Goal: Transaction & Acquisition: Purchase product/service

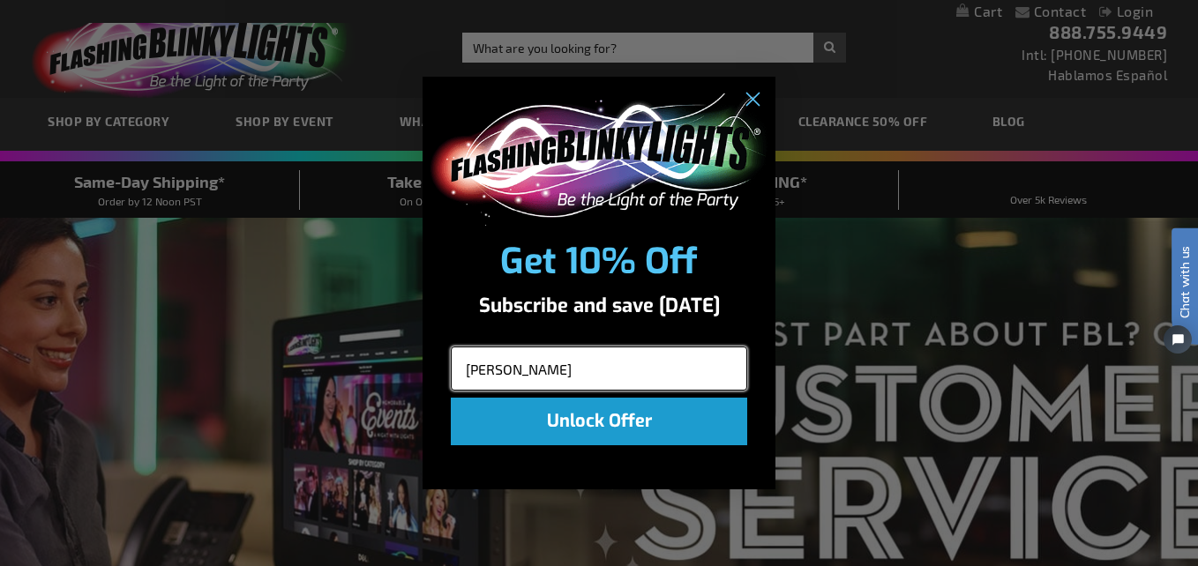
type input "Daniel.Felix@cro-pizza.com"
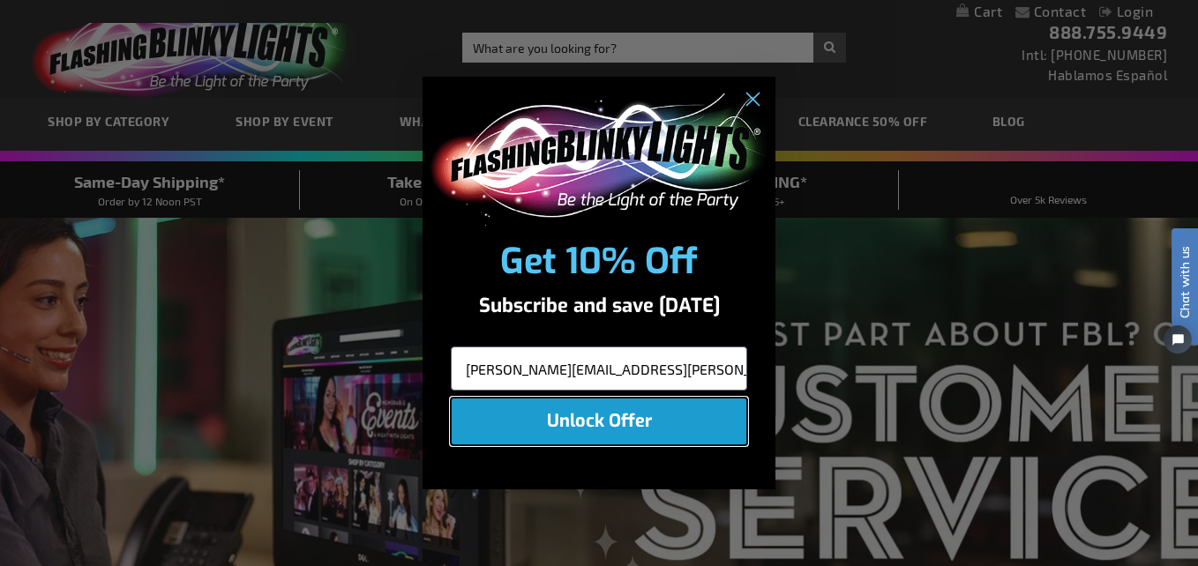
click at [601, 423] on button "Unlock Offer" at bounding box center [599, 422] width 296 height 48
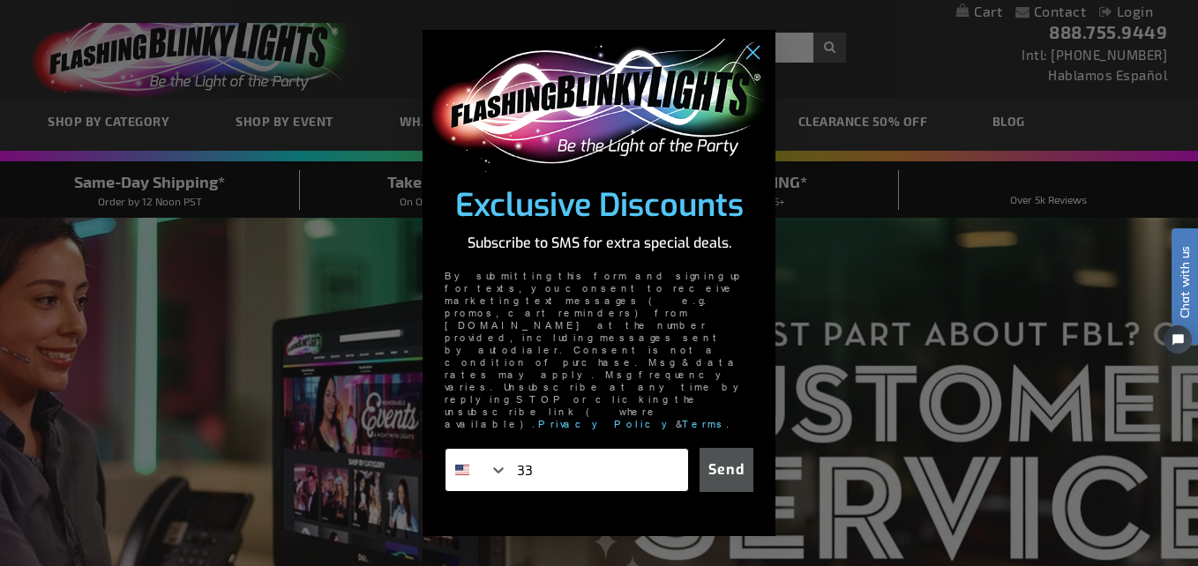
type input "1-337-315-1181"
click at [731, 448] on button "Send" at bounding box center [727, 470] width 54 height 44
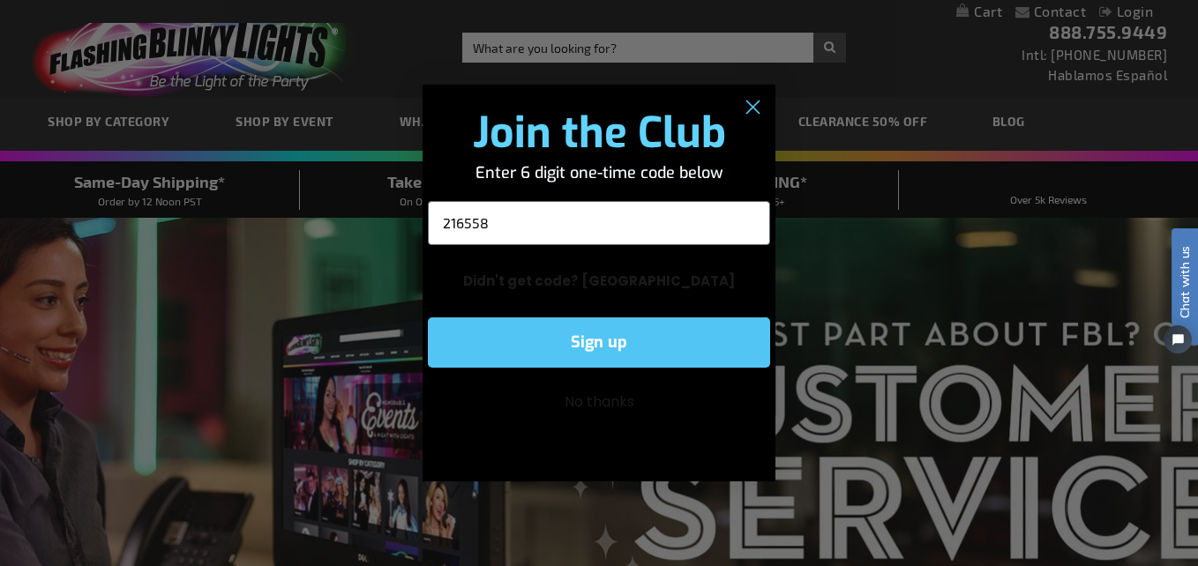
type input "216558"
click at [588, 345] on button "Sign up" at bounding box center [599, 343] width 342 height 50
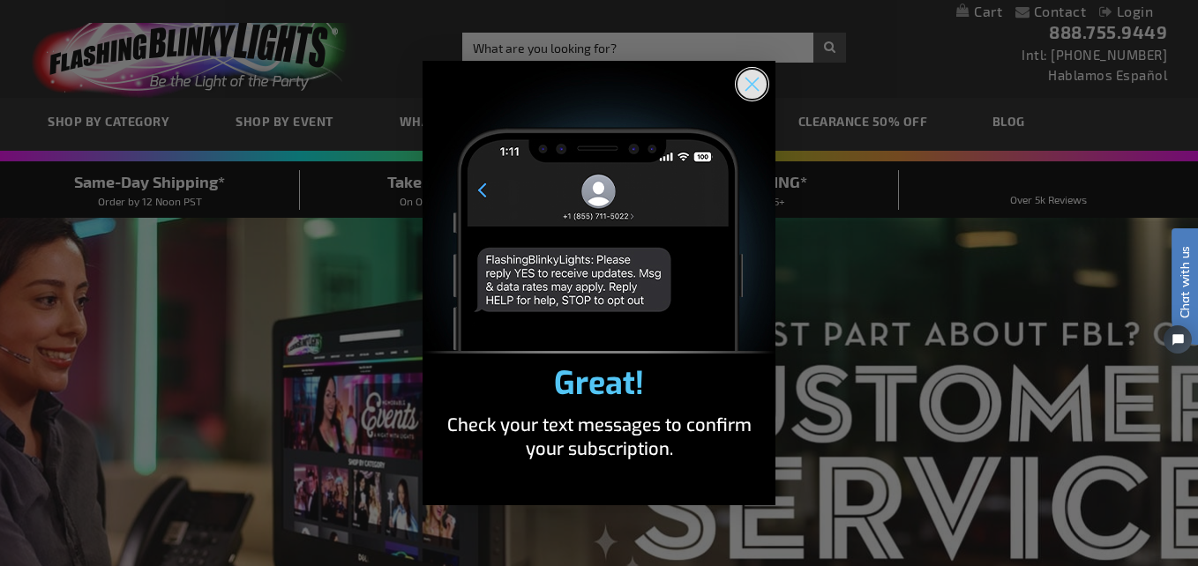
click at [750, 88] on circle "Close dialog" at bounding box center [751, 84] width 29 height 29
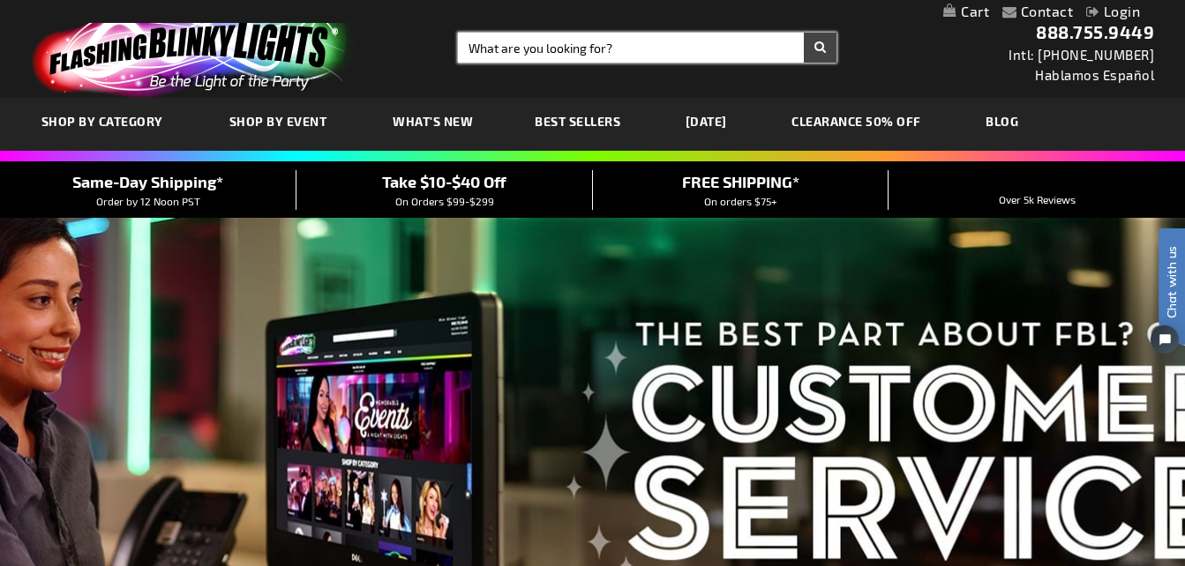
click at [507, 44] on input "Search" at bounding box center [647, 48] width 378 height 30
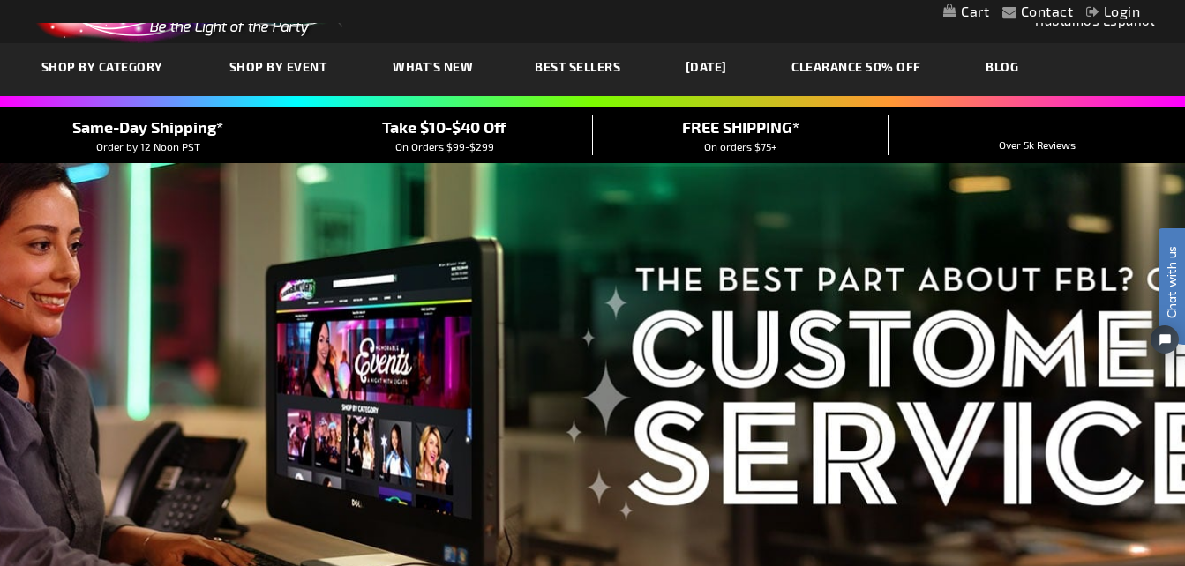
scroll to position [88, 0]
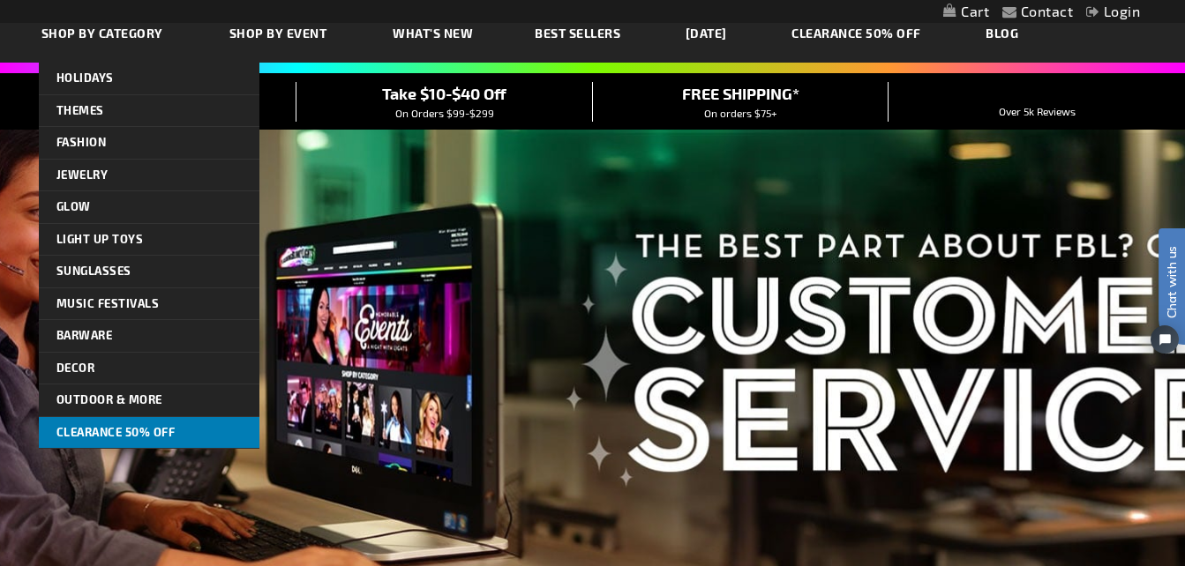
click at [124, 427] on span "CLEARANCE 50% OFF" at bounding box center [115, 432] width 119 height 14
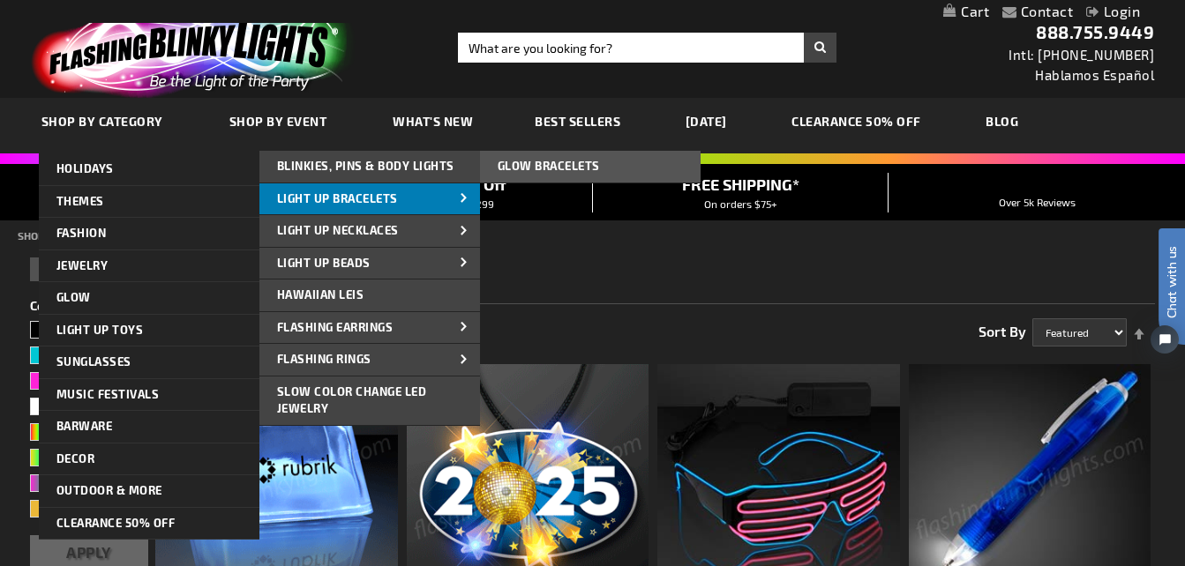
click at [465, 198] on span at bounding box center [464, 200] width 26 height 19
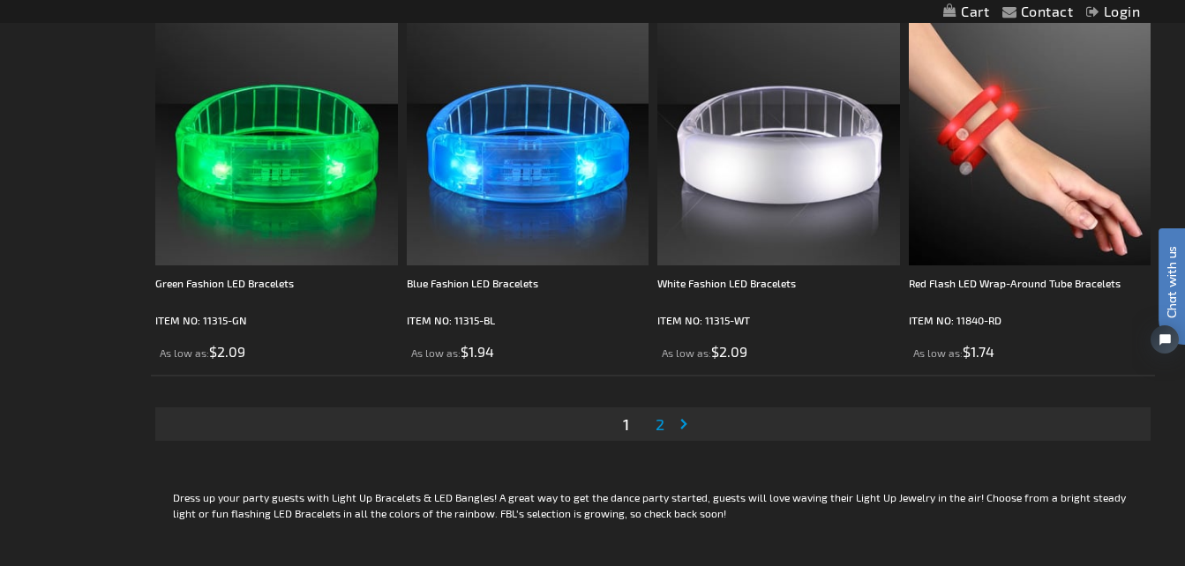
scroll to position [5469, 0]
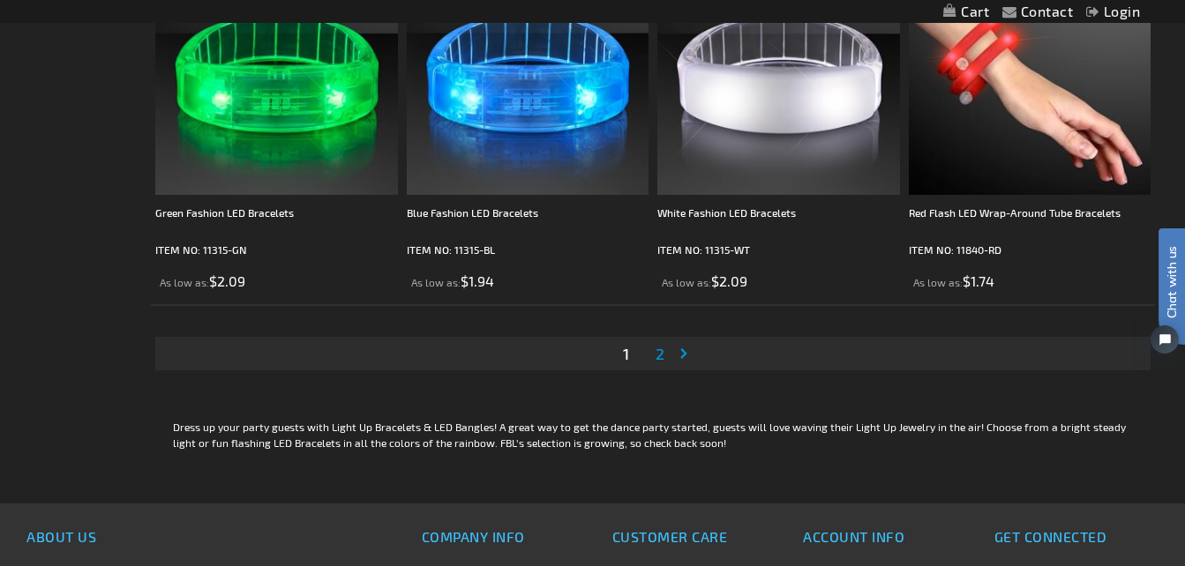
click at [660, 356] on span "2" at bounding box center [659, 353] width 9 height 19
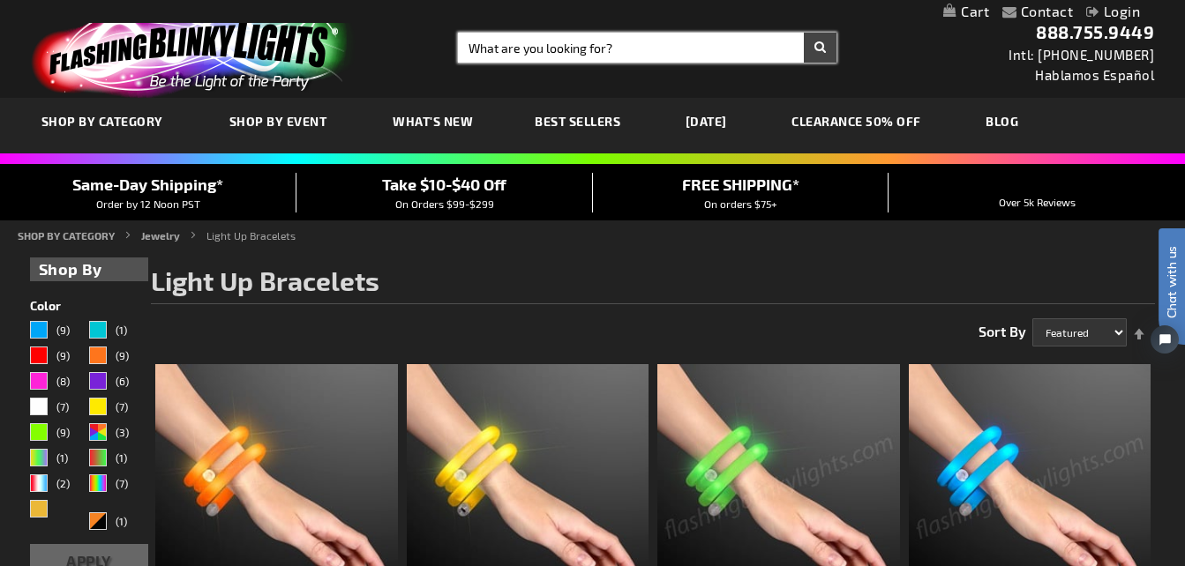
click at [608, 48] on input "Search" at bounding box center [647, 48] width 378 height 30
type input "#40"
click at [804, 33] on button "Search" at bounding box center [820, 48] width 33 height 30
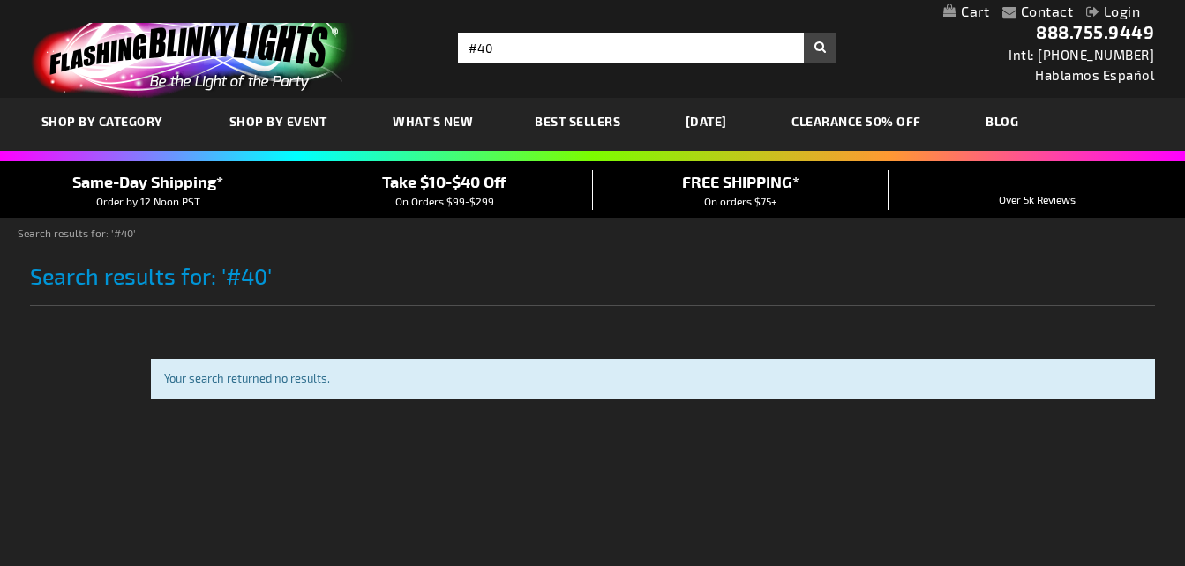
click at [470, 38] on div "Toggle Nav Search Search #40 × Search 888.755.9449 Intl: 818-753-8303 Hablamos …" at bounding box center [592, 49] width 1185 height 98
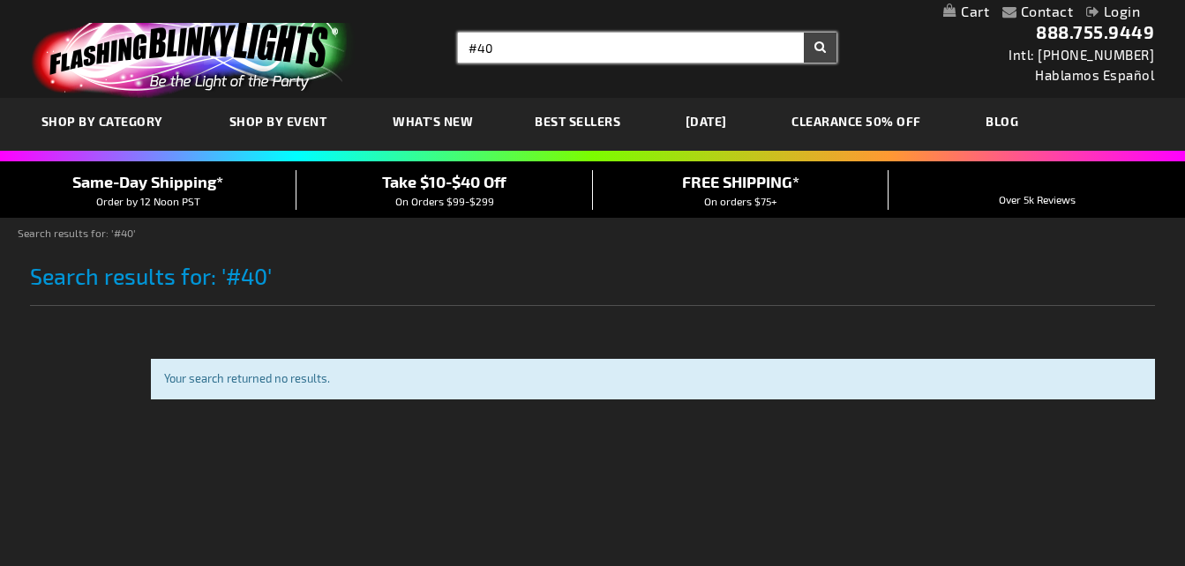
drag, startPoint x: 501, startPoint y: 44, endPoint x: 479, endPoint y: 45, distance: 22.1
click at [479, 45] on input "#40" at bounding box center [647, 48] width 378 height 30
type input "#5088"
click at [804, 33] on button "Search" at bounding box center [820, 48] width 33 height 30
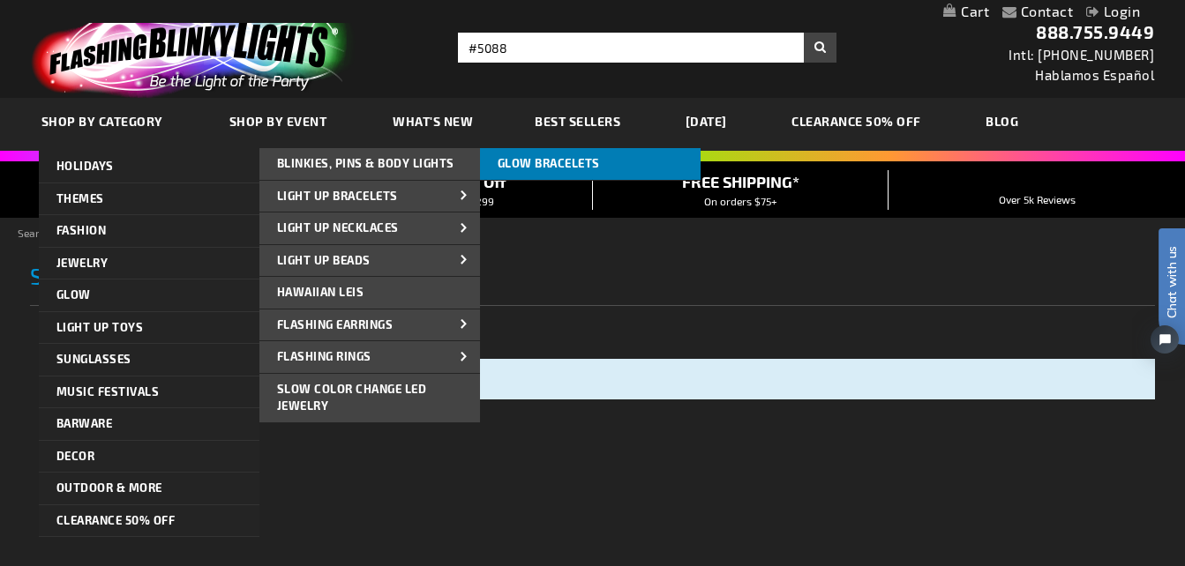
click at [528, 165] on span "Glow Bracelets" at bounding box center [549, 163] width 102 height 14
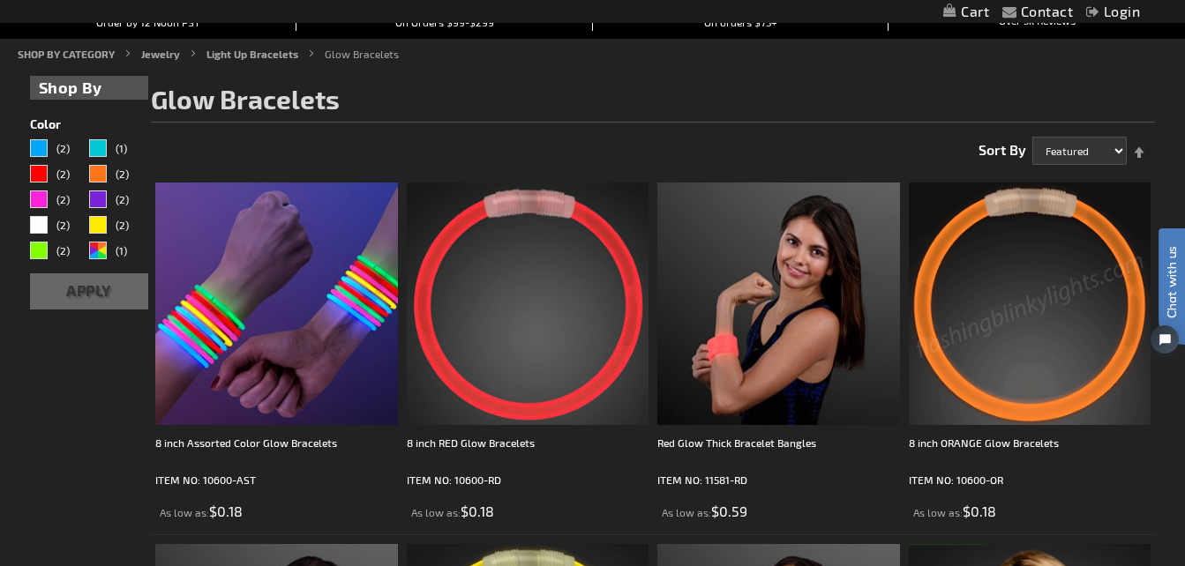
scroll to position [148, 0]
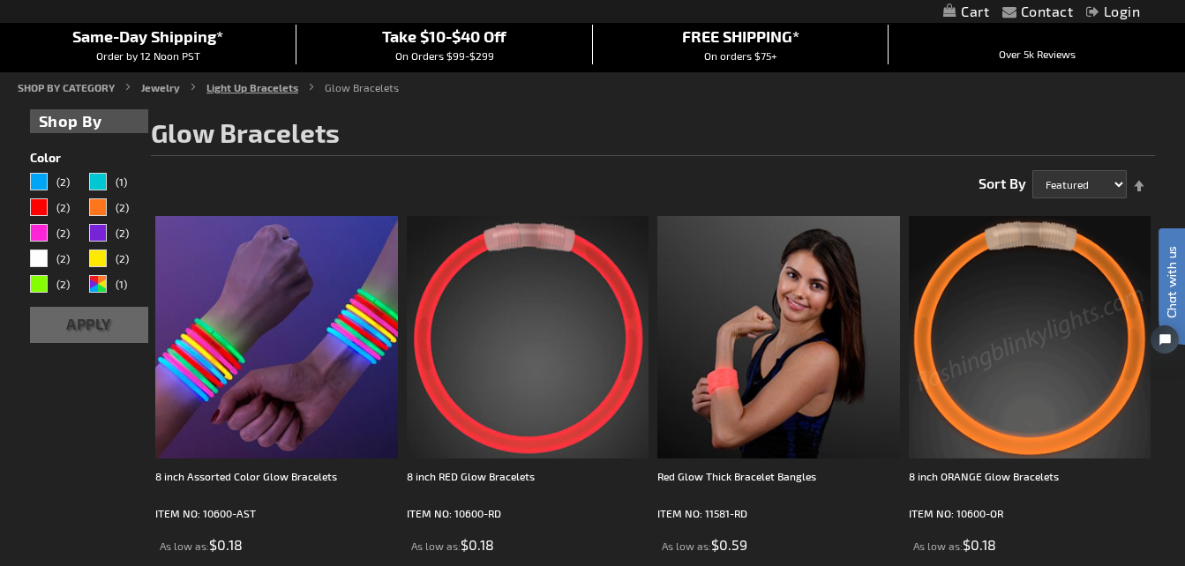
click at [263, 86] on link "Light Up Bracelets" at bounding box center [252, 87] width 92 height 12
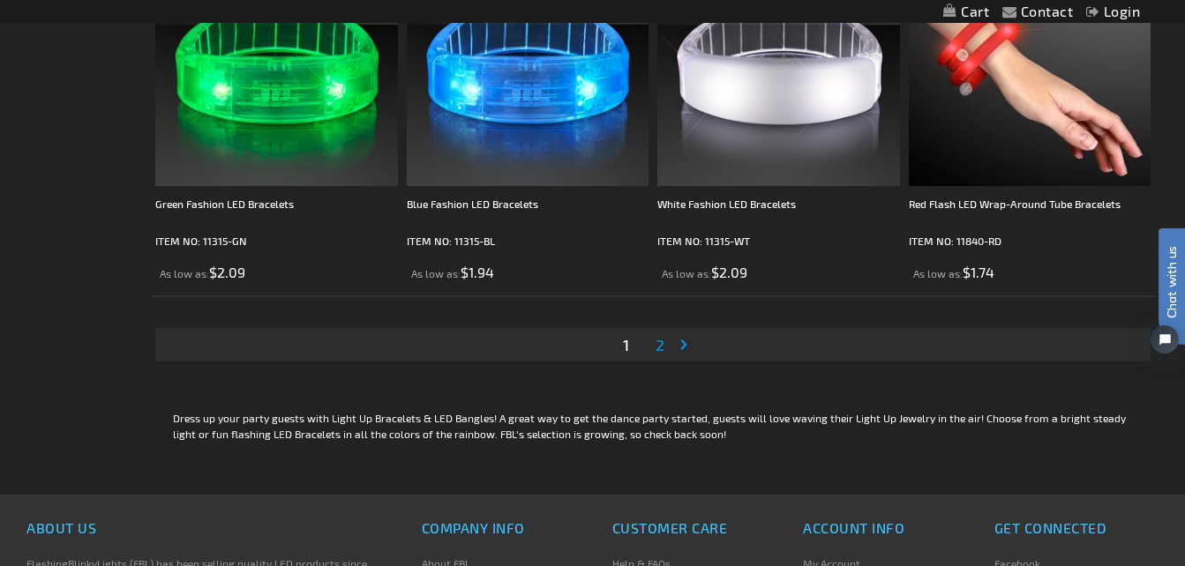
scroll to position [5371, 0]
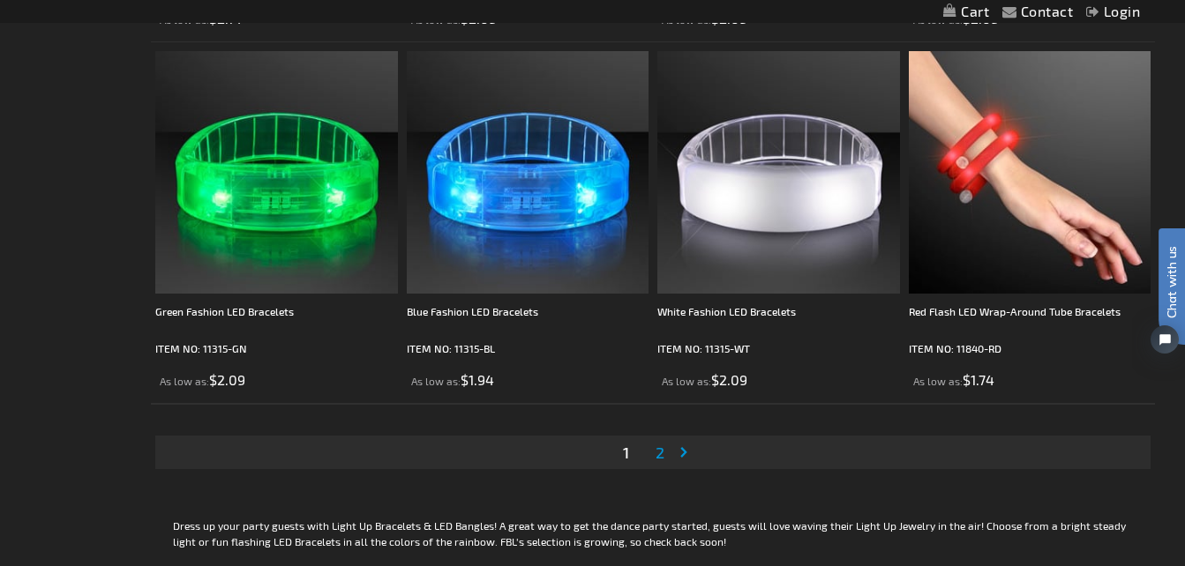
click at [662, 455] on span "2" at bounding box center [659, 452] width 9 height 19
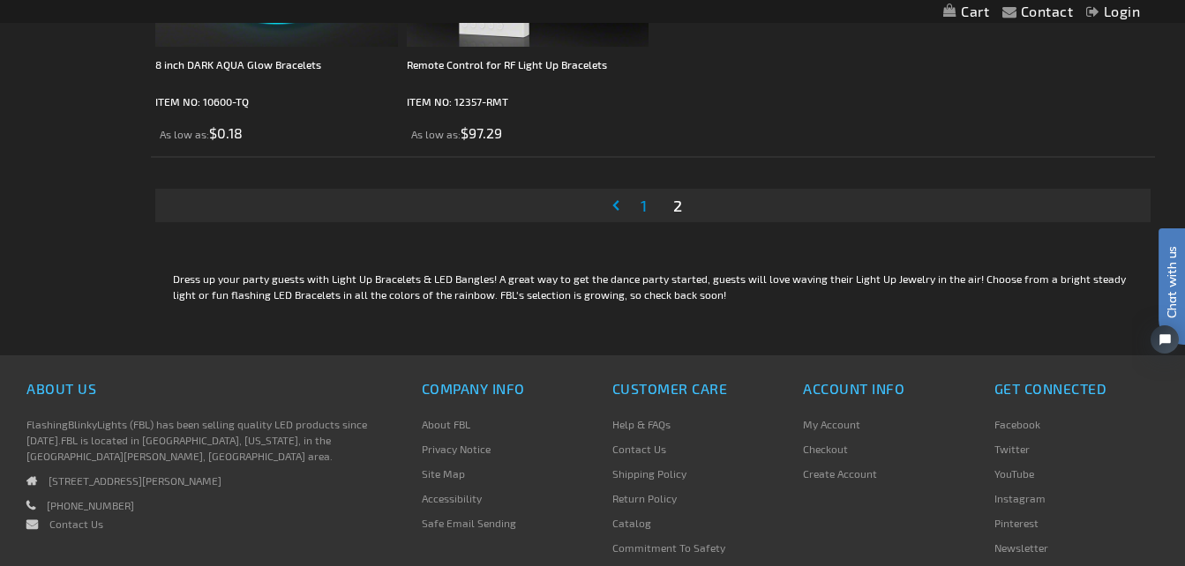
scroll to position [2798, 0]
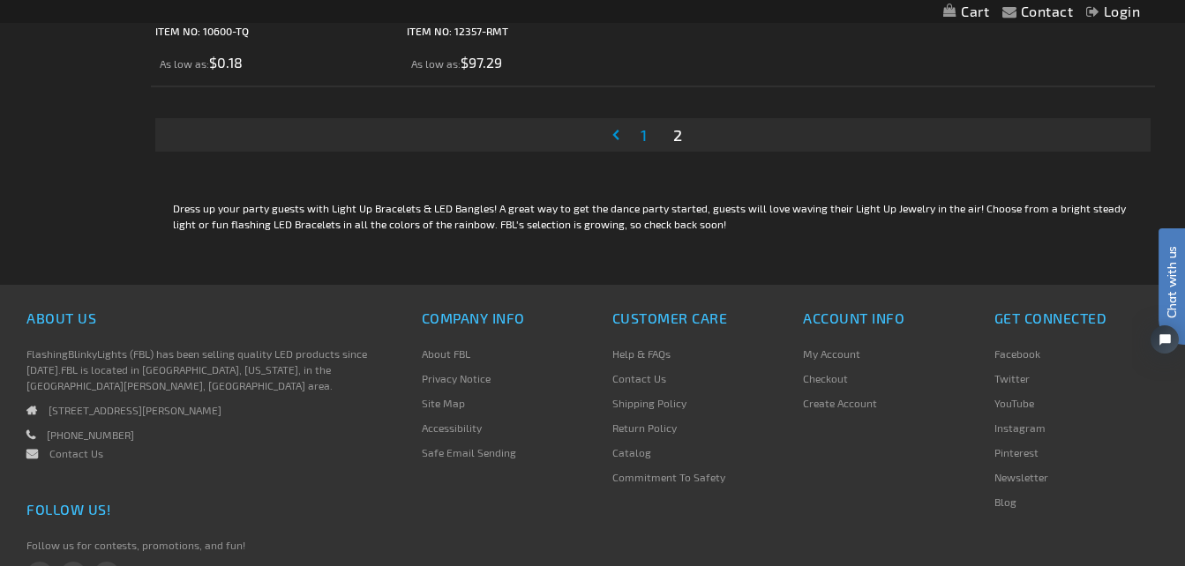
click at [642, 136] on span "1" at bounding box center [643, 134] width 6 height 19
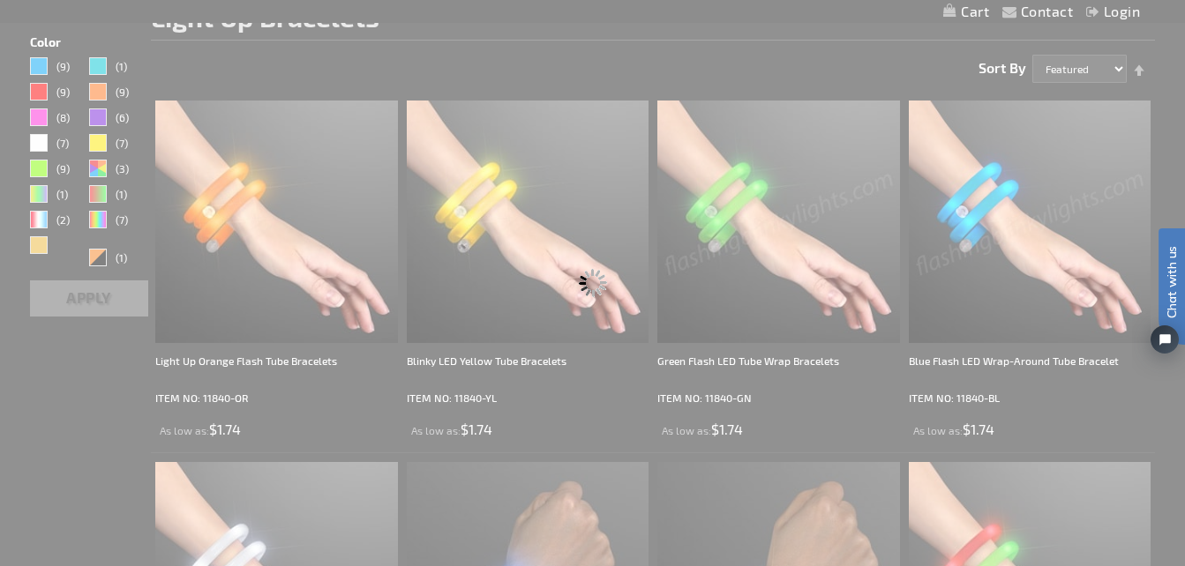
scroll to position [3, 0]
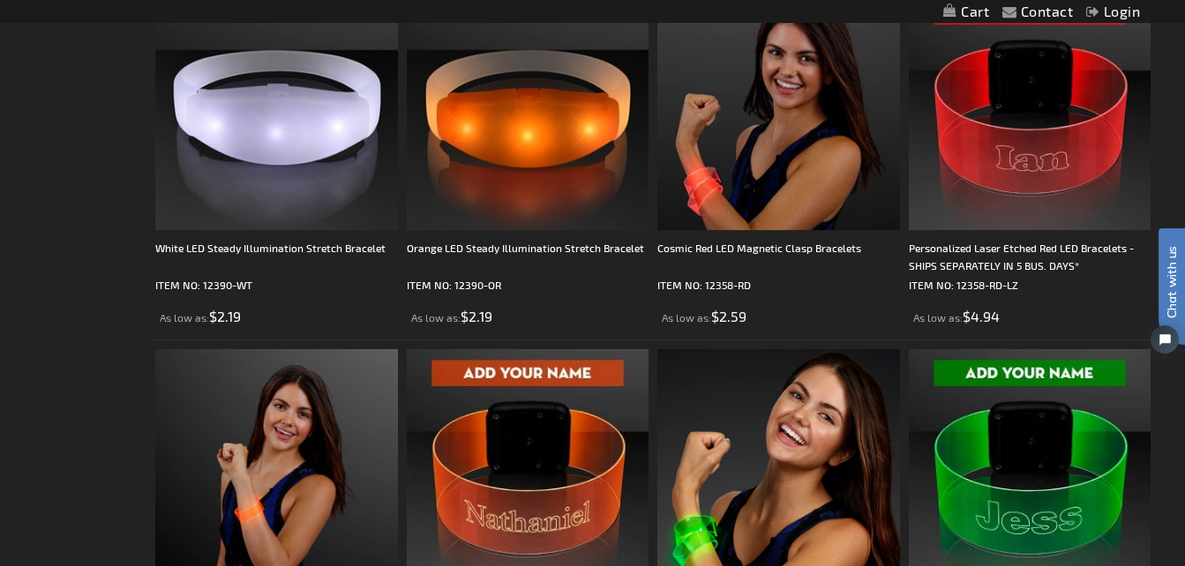
scroll to position [3041, 0]
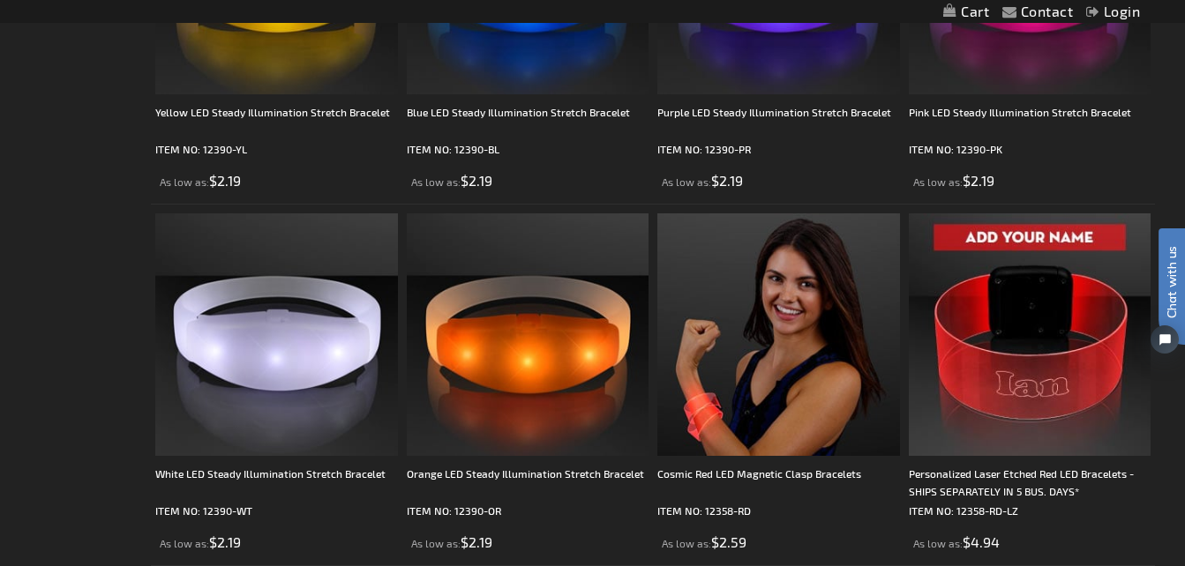
drag, startPoint x: 1189, startPoint y: 34, endPoint x: 7, endPoint y: 155, distance: 1188.3
click at [1024, 379] on img at bounding box center [1030, 334] width 243 height 243
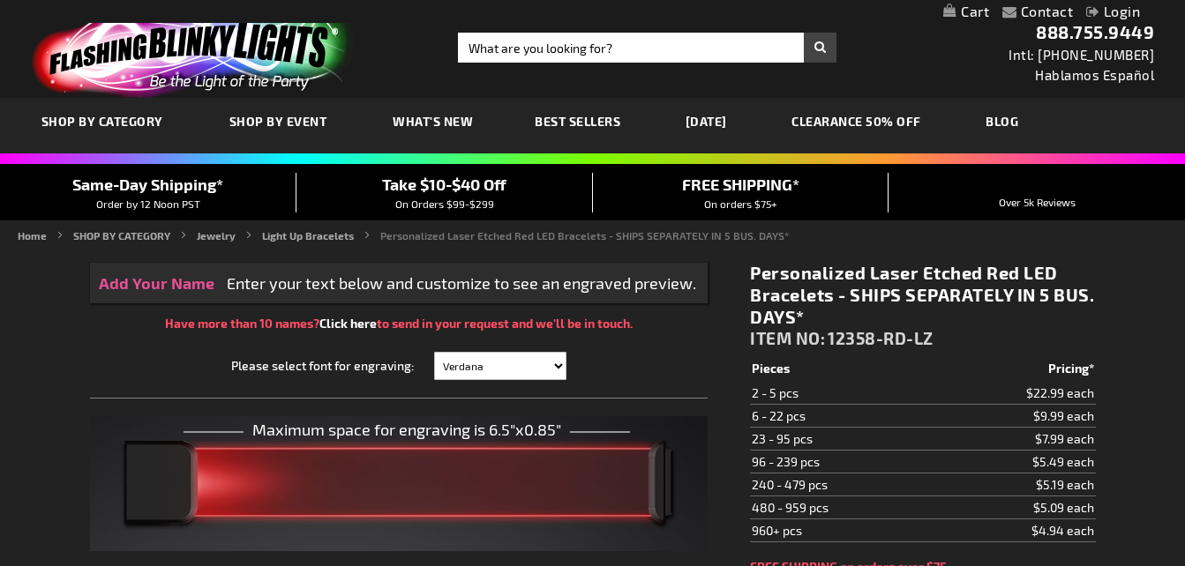
type input "5641"
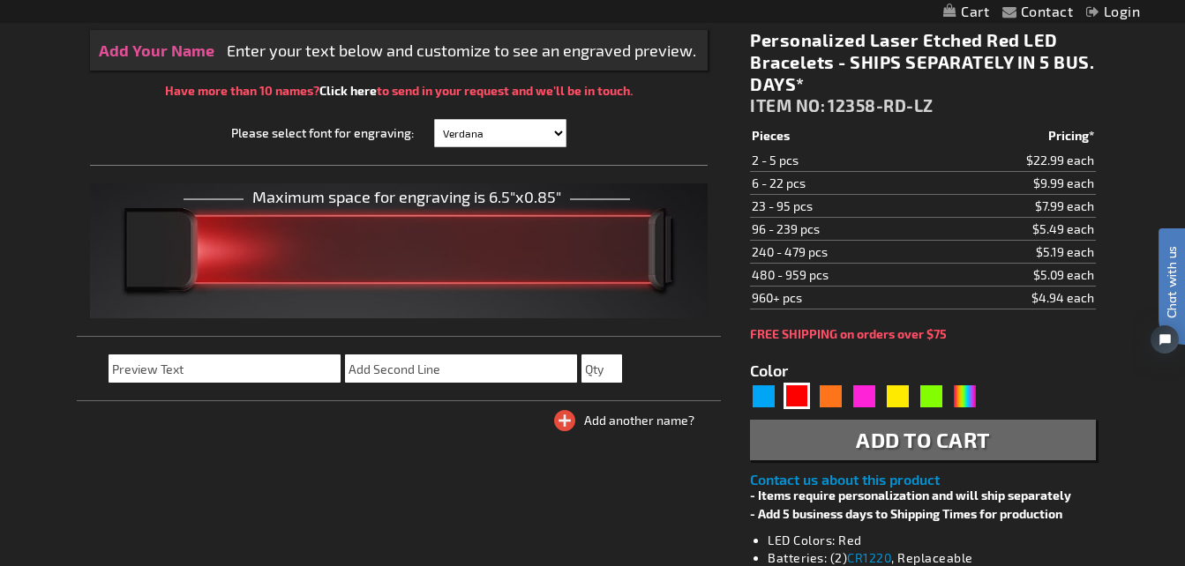
scroll to position [265, 0]
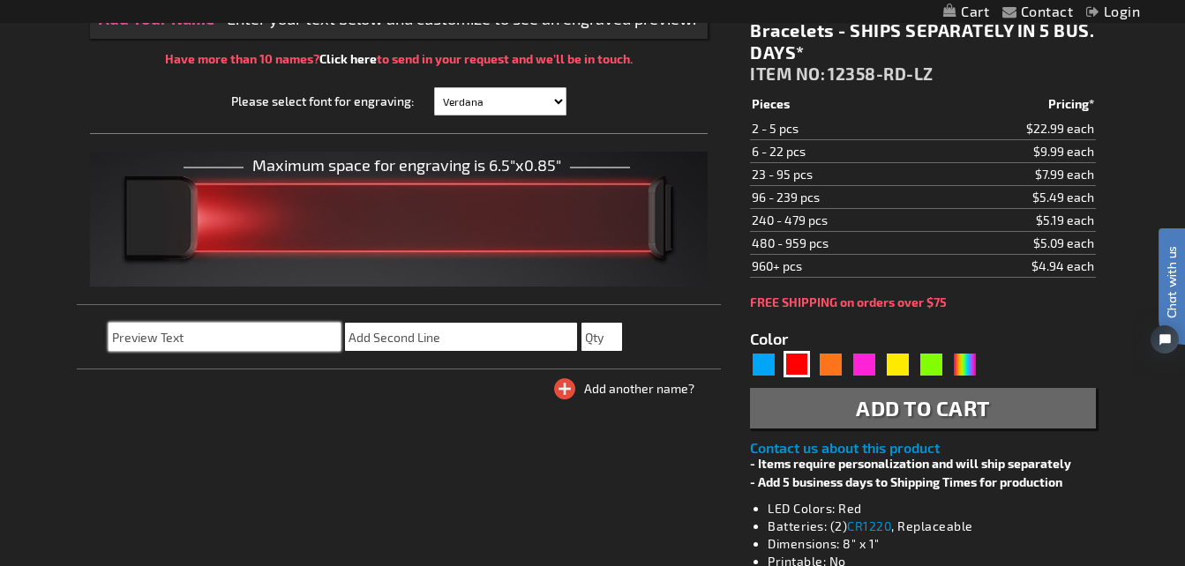
click at [213, 348] on input "text" at bounding box center [225, 337] width 232 height 28
click at [183, 339] on input "CRO Pizza" at bounding box center [225, 337] width 232 height 28
type input "CRO Pizza LLC"
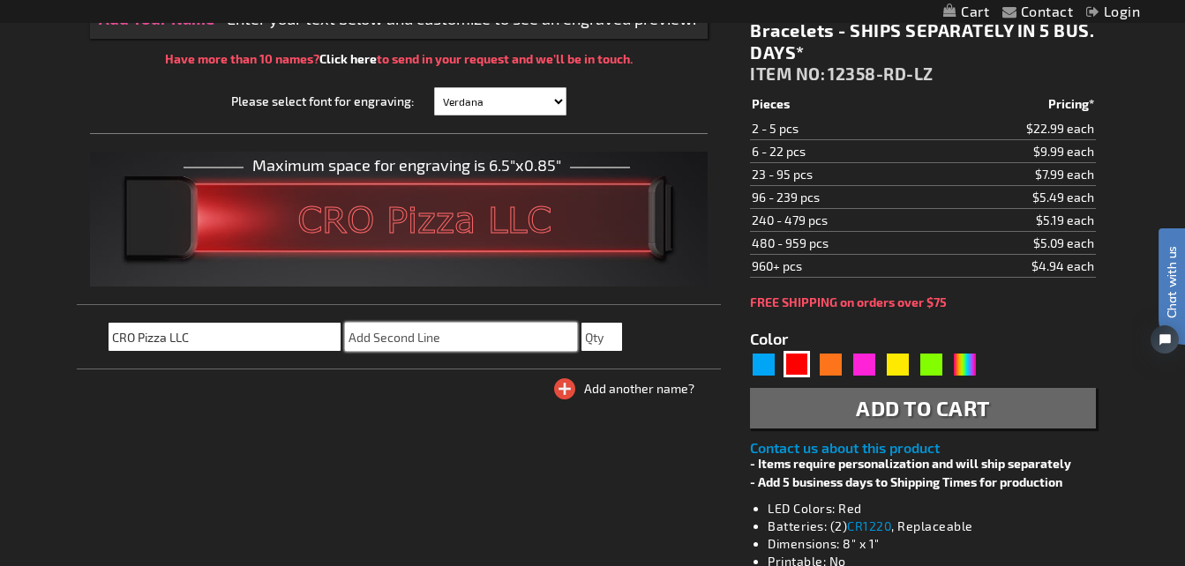
click at [430, 337] on input "text" at bounding box center [461, 337] width 232 height 28
type input "C"
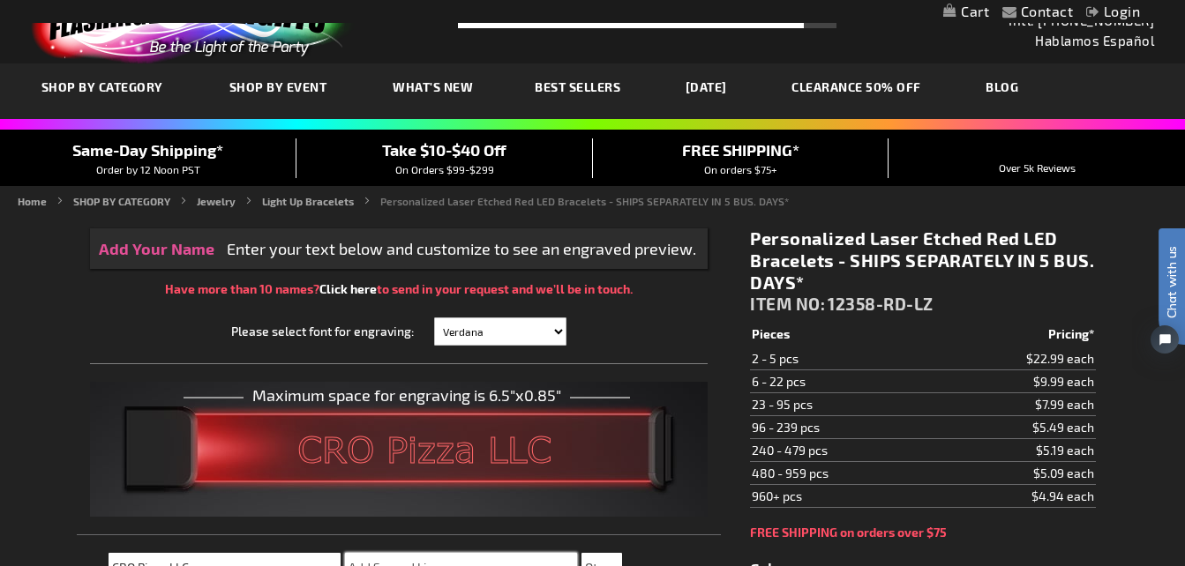
scroll to position [0, 0]
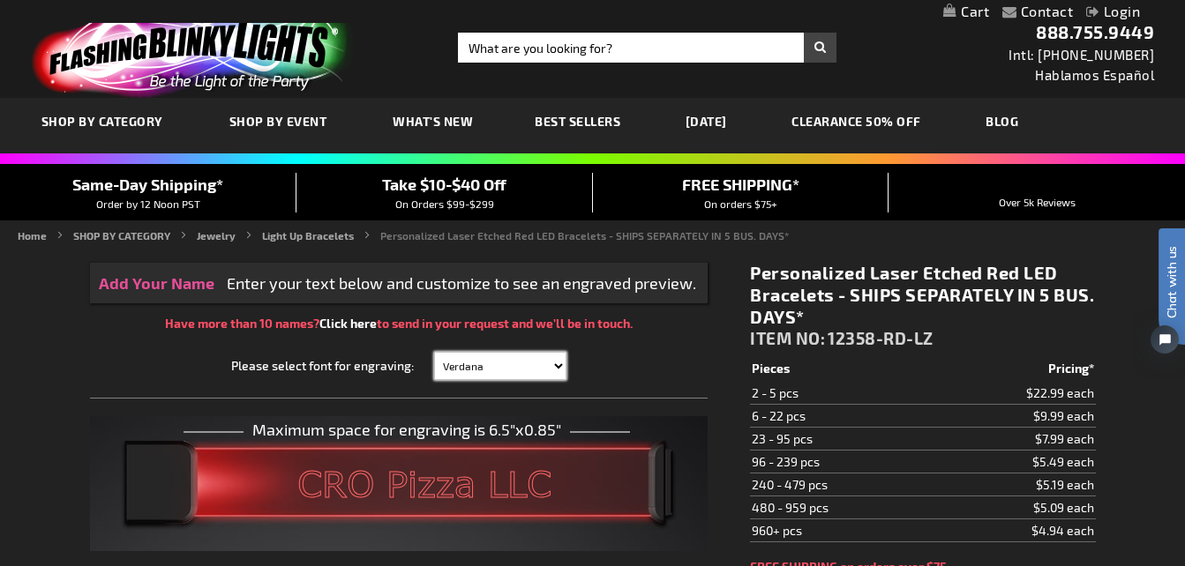
click at [560, 363] on select "Verdana Arial Arial Black Bauhaus 93 Berlin Sans Britannic Bold Cooper Black Co…" at bounding box center [500, 366] width 132 height 28
click at [434, 352] on select "Verdana Arial Arial Black Bauhaus 93 Berlin Sans Britannic Bold Cooper Black Co…" at bounding box center [500, 366] width 132 height 28
click at [558, 368] on select "Verdana Arial Arial Black Bauhaus 93 Berlin Sans Britannic Bold Cooper Black Co…" at bounding box center [500, 366] width 132 height 28
click at [434, 352] on select "Verdana Arial Arial Black Bauhaus 93 Berlin Sans Britannic Bold Cooper Black Co…" at bounding box center [500, 366] width 132 height 28
click at [557, 364] on select "Verdana Arial Arial Black Bauhaus 93 Berlin Sans Britannic Bold Cooper Black Co…" at bounding box center [500, 366] width 132 height 28
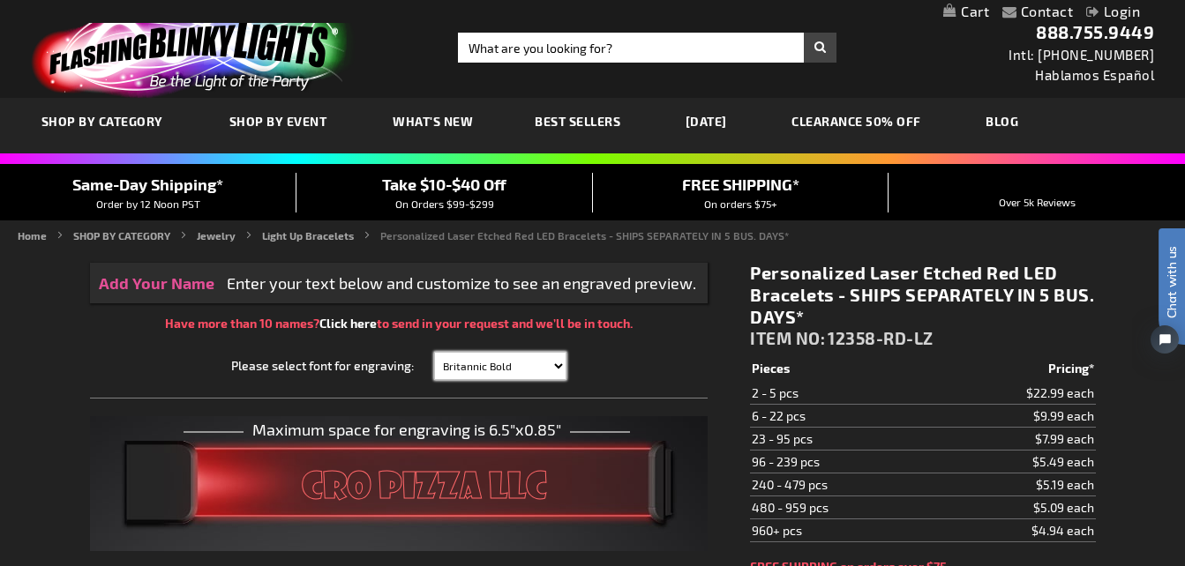
click at [434, 352] on select "Verdana Arial Arial Black Bauhaus 93 Berlin Sans Britannic Bold Cooper Black Co…" at bounding box center [500, 366] width 132 height 28
click at [557, 366] on select "Verdana Arial Arial Black Bauhaus 93 Berlin Sans Britannic Bold Cooper Black Co…" at bounding box center [500, 366] width 132 height 28
click at [434, 352] on select "Verdana Arial Arial Black Bauhaus 93 Berlin Sans Britannic Bold Cooper Black Co…" at bounding box center [500, 366] width 132 height 28
click at [555, 365] on select "Verdana Arial Arial Black Bauhaus 93 Berlin Sans Britannic Bold Cooper Black Co…" at bounding box center [500, 366] width 132 height 28
click at [434, 352] on select "Verdana Arial Arial Black Bauhaus 93 Berlin Sans Britannic Bold Cooper Black Co…" at bounding box center [500, 366] width 132 height 28
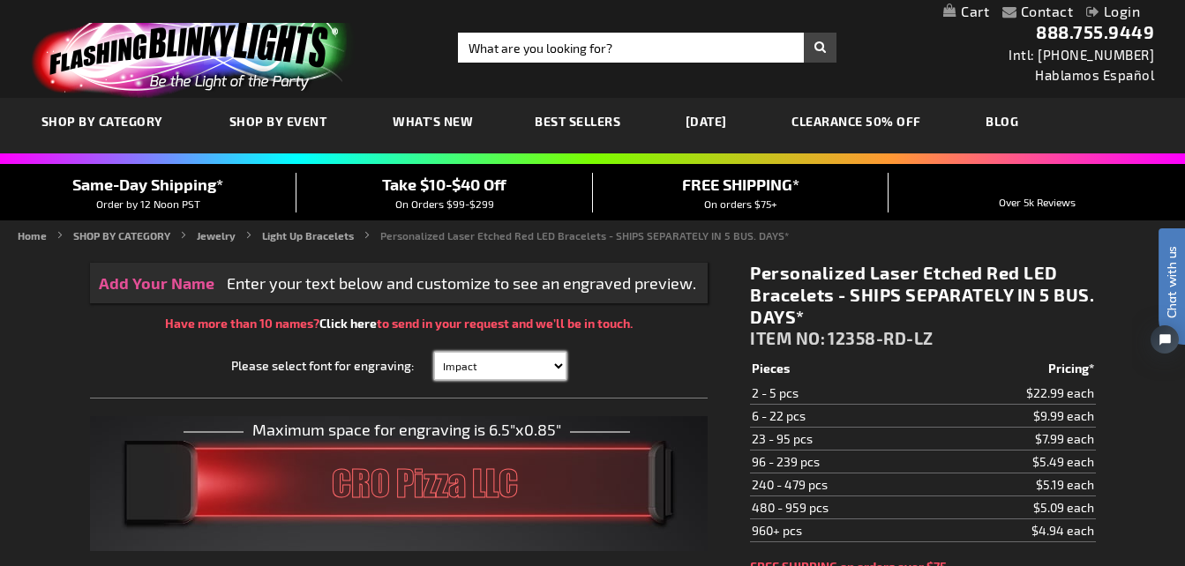
click at [564, 364] on select "Verdana Arial Arial Black Bauhaus 93 Berlin Sans Britannic Bold Cooper Black Co…" at bounding box center [500, 366] width 132 height 28
click at [434, 352] on select "Verdana Arial Arial Black Bauhaus 93 Berlin Sans Britannic Bold Cooper Black Co…" at bounding box center [500, 366] width 132 height 28
click at [555, 367] on select "Verdana Arial Arial Black Bauhaus 93 Berlin Sans Britannic Bold Cooper Black Co…" at bounding box center [500, 366] width 132 height 28
click at [434, 352] on select "Verdana Arial Arial Black Bauhaus 93 Berlin Sans Britannic Bold Cooper Black Co…" at bounding box center [500, 366] width 132 height 28
click at [562, 364] on select "Verdana Arial Arial Black Bauhaus 93 Berlin Sans Britannic Bold Cooper Black Co…" at bounding box center [500, 366] width 132 height 28
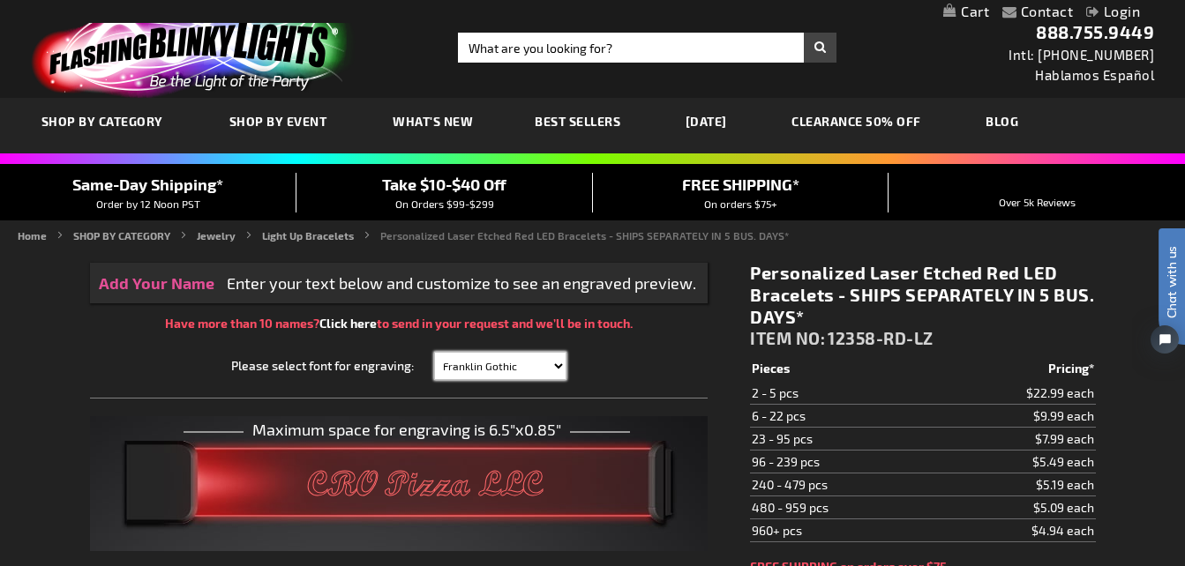
click at [434, 352] on select "Verdana Arial Arial Black Bauhaus 93 Berlin Sans Britannic Bold Cooper Black Co…" at bounding box center [500, 366] width 132 height 28
click at [557, 366] on select "Verdana Arial Arial Black Bauhaus 93 Berlin Sans Britannic Bold Cooper Black Co…" at bounding box center [500, 366] width 132 height 28
click at [434, 352] on select "Verdana Arial Arial Black Bauhaus 93 Berlin Sans Britannic Bold Cooper Black Co…" at bounding box center [500, 366] width 132 height 28
click at [562, 369] on select "Verdana Arial Arial Black Bauhaus 93 Berlin Sans Britannic Bold Cooper Black Co…" at bounding box center [500, 366] width 132 height 28
click at [434, 352] on select "Verdana Arial Arial Black Bauhaus 93 Berlin Sans Britannic Bold Cooper Black Co…" at bounding box center [500, 366] width 132 height 28
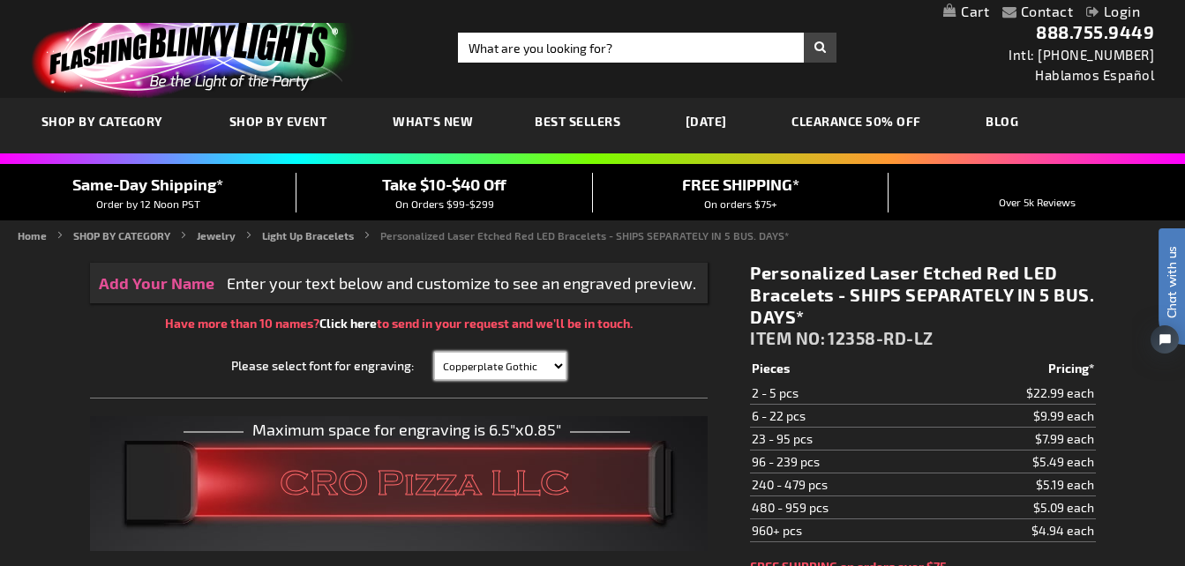
click at [561, 366] on select "Verdana Arial Arial Black Bauhaus 93 Berlin Sans Britannic Bold Cooper Black Co…" at bounding box center [500, 366] width 132 height 28
click at [434, 352] on select "Verdana Arial Arial Black Bauhaus 93 Berlin Sans Britannic Bold Cooper Black Co…" at bounding box center [500, 366] width 132 height 28
click at [558, 362] on select "Verdana Arial Arial Black Bauhaus 93 Berlin Sans Britannic Bold Cooper Black Co…" at bounding box center [500, 366] width 132 height 28
select select "Times New Roman"
click at [434, 352] on select "Verdana Arial Arial Black Bauhaus 93 Berlin Sans Britannic Bold Cooper Black Co…" at bounding box center [500, 366] width 132 height 28
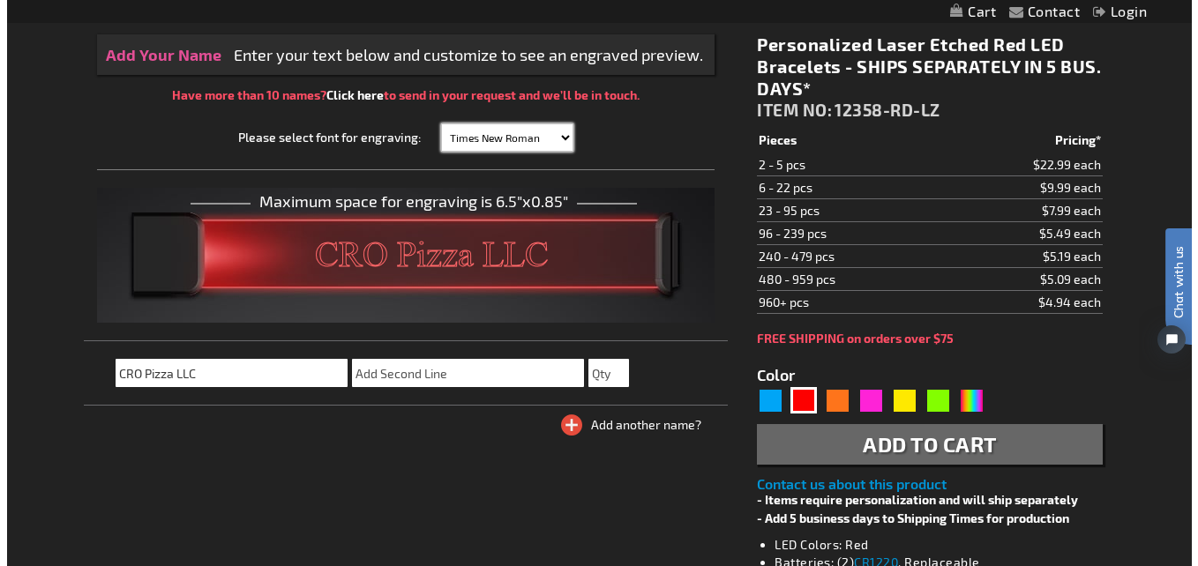
scroll to position [238, 0]
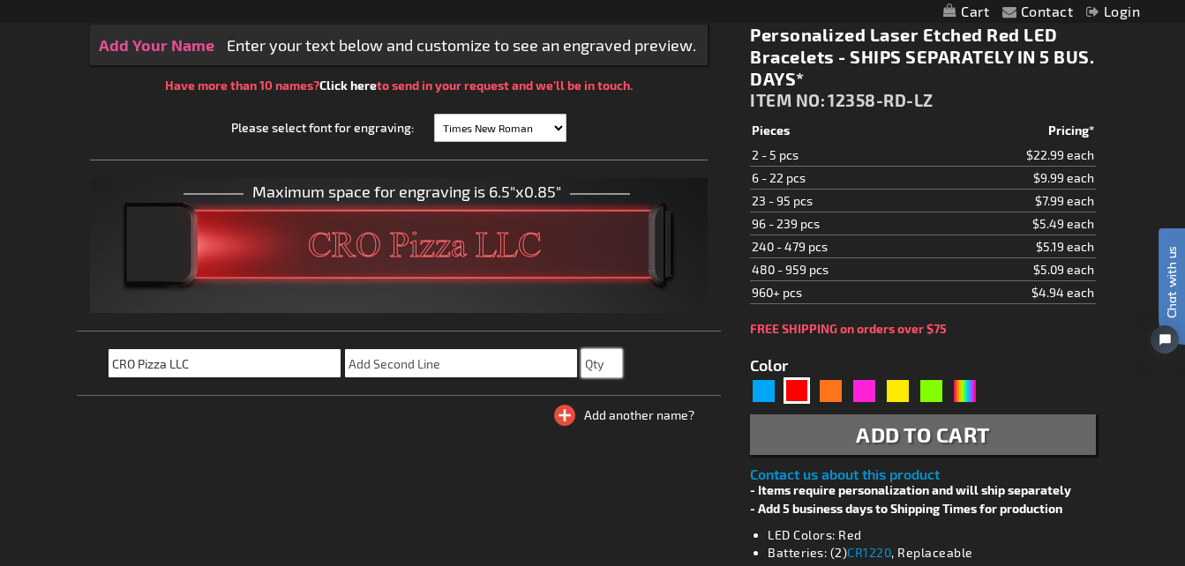
click at [595, 370] on input "text" at bounding box center [601, 363] width 41 height 28
type input "8"
click at [880, 441] on span "Add to Cart" at bounding box center [923, 435] width 134 height 26
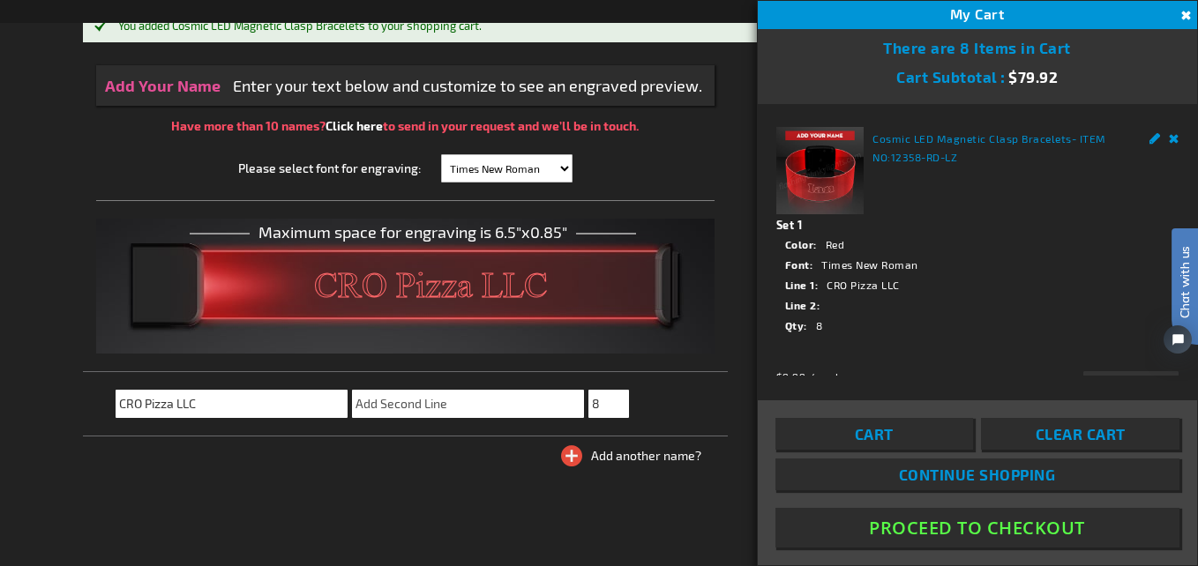
drag, startPoint x: 1191, startPoint y: 150, endPoint x: 1191, endPoint y: 176, distance: 26.5
click at [1184, 176] on html "Chat with us" at bounding box center [1171, 283] width 53 height 309
drag, startPoint x: 1191, startPoint y: 177, endPoint x: 1191, endPoint y: 230, distance: 52.9
click at [1184, 230] on html "Chat with us" at bounding box center [1171, 283] width 53 height 309
click at [1184, 364] on div "Chat with us" at bounding box center [1176, 310] width 44 height 124
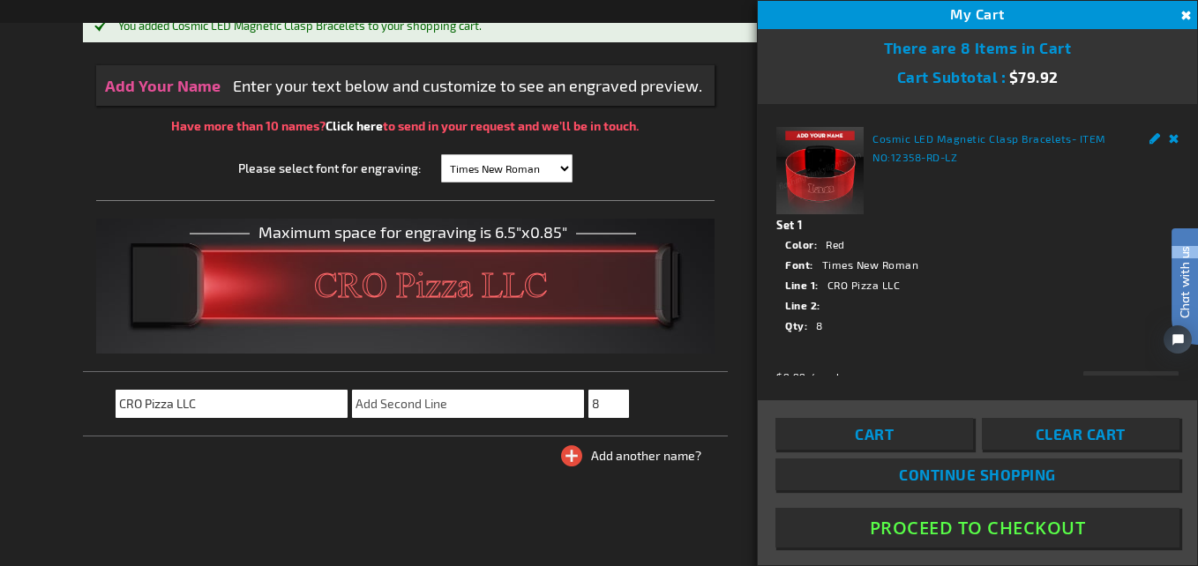
click at [1184, 364] on div "Chat with us" at bounding box center [1176, 310] width 44 height 124
click at [1149, 135] on link "Edit" at bounding box center [1154, 136] width 11 height 19
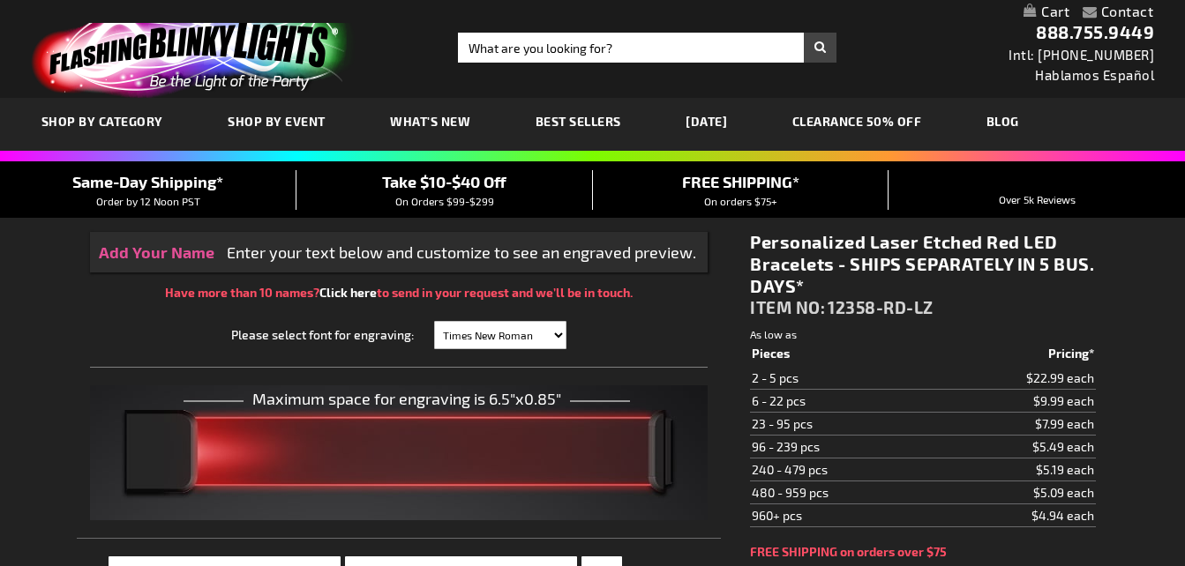
select select
type input "CRO Pizza LLC"
type input "8"
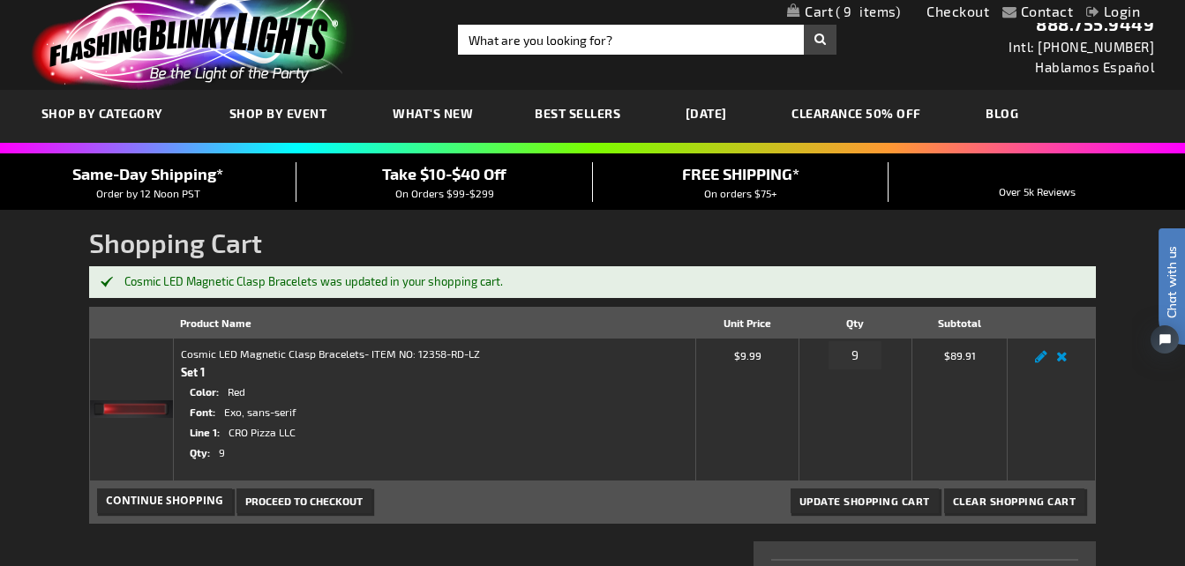
scroll to position [6, 0]
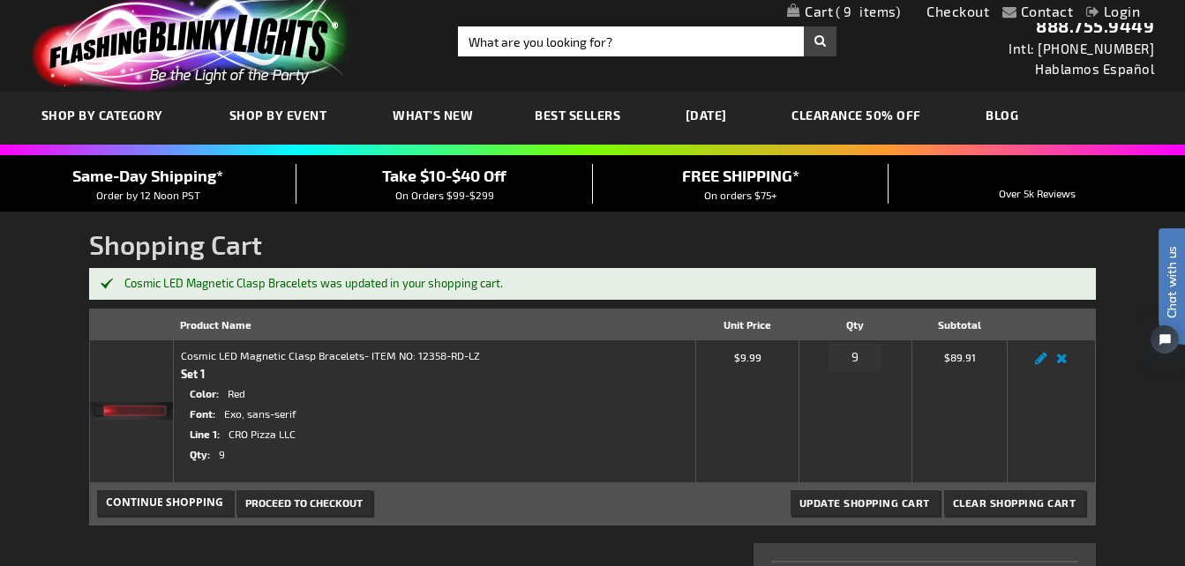
click at [298, 505] on span "Proceed to Checkout" at bounding box center [303, 503] width 117 height 12
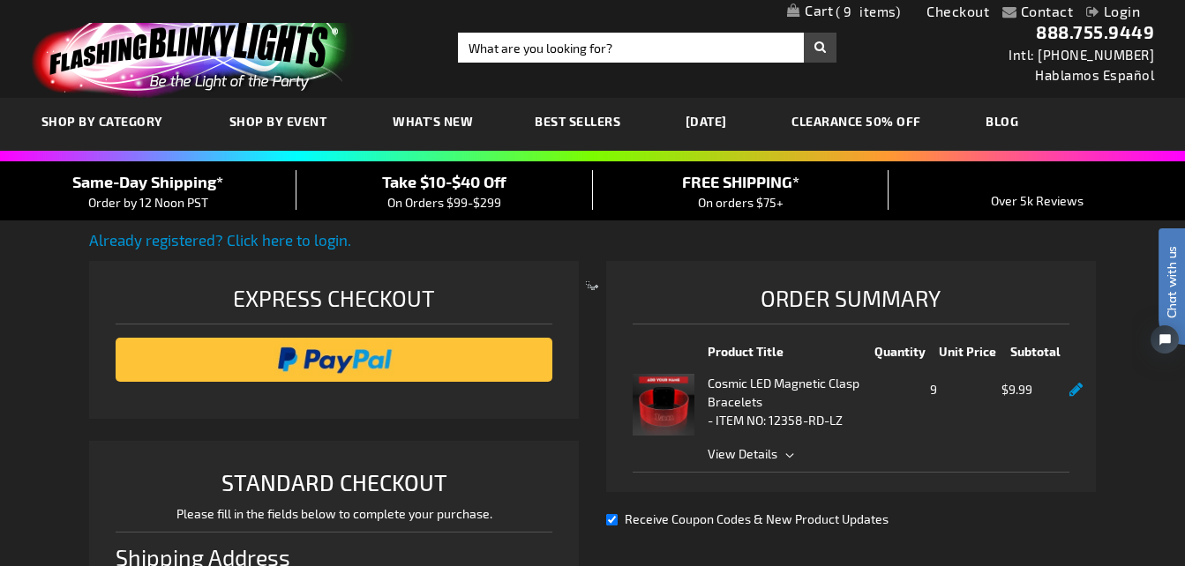
select select "US"
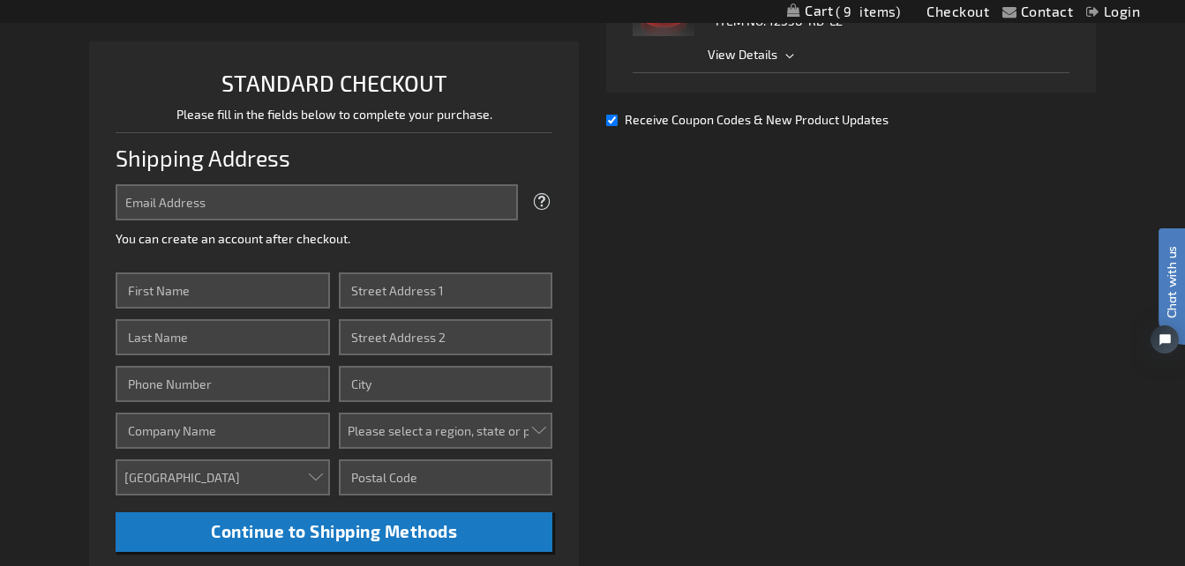
scroll to position [435, 0]
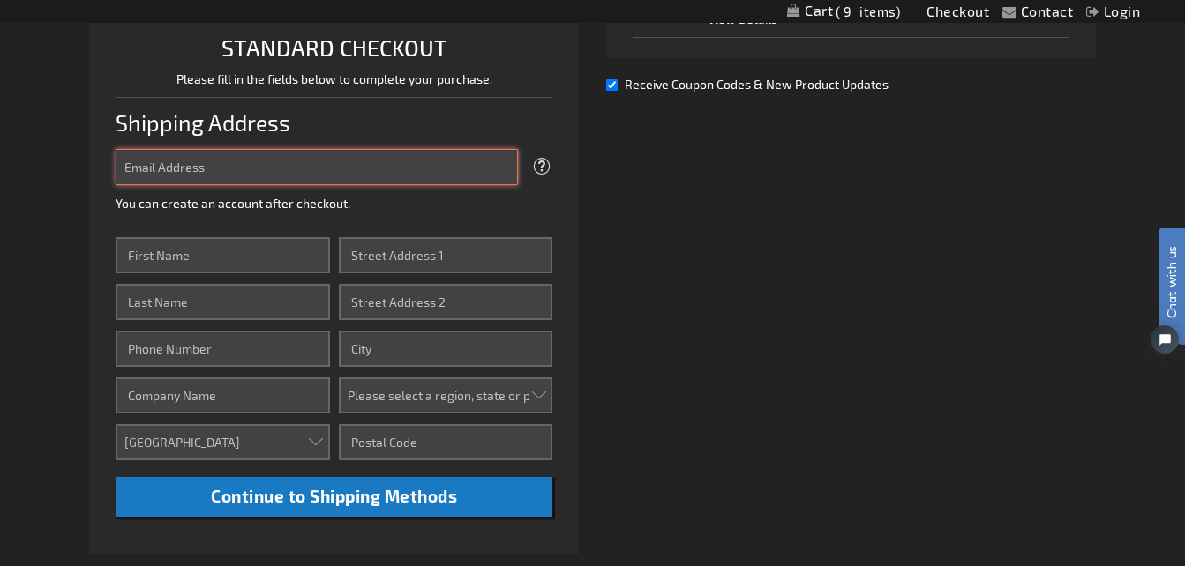
click at [147, 171] on input "Email Address" at bounding box center [317, 167] width 403 height 36
type input "[PERSON_NAME][EMAIL_ADDRESS][PERSON_NAME][DOMAIN_NAME]"
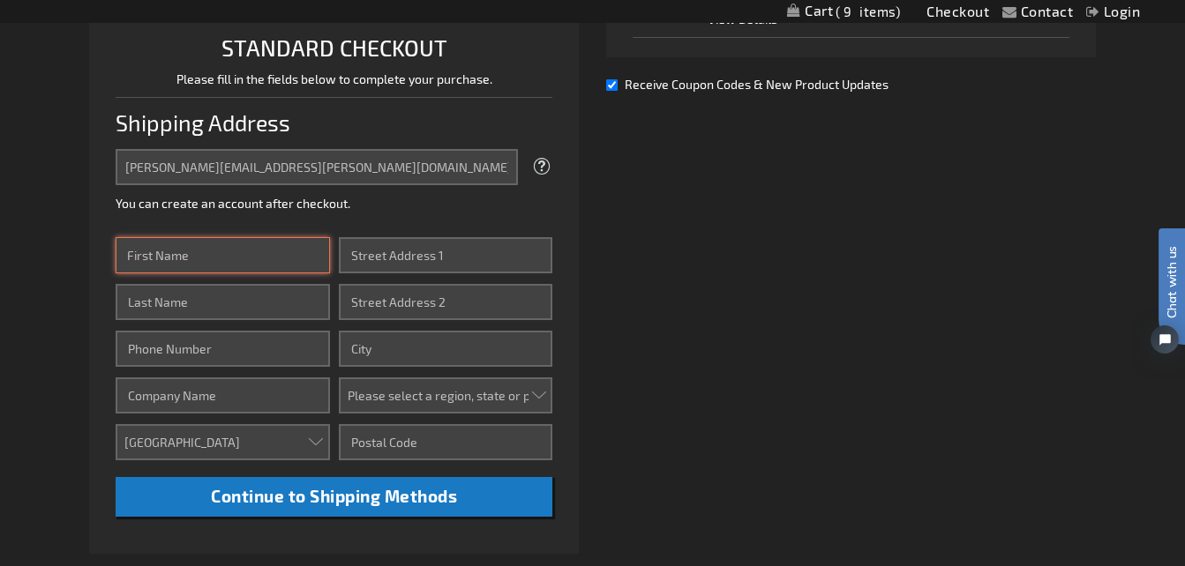
click at [142, 247] on input "First Name" at bounding box center [223, 255] width 214 height 36
type input "Daniel"
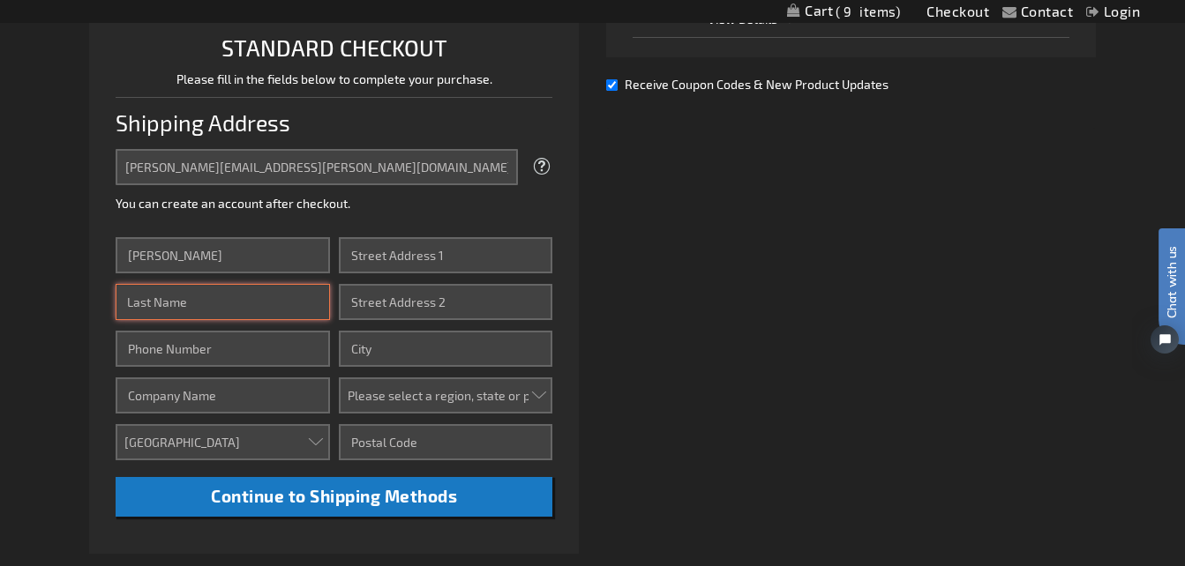
type input "Felix"
type input "3373151181"
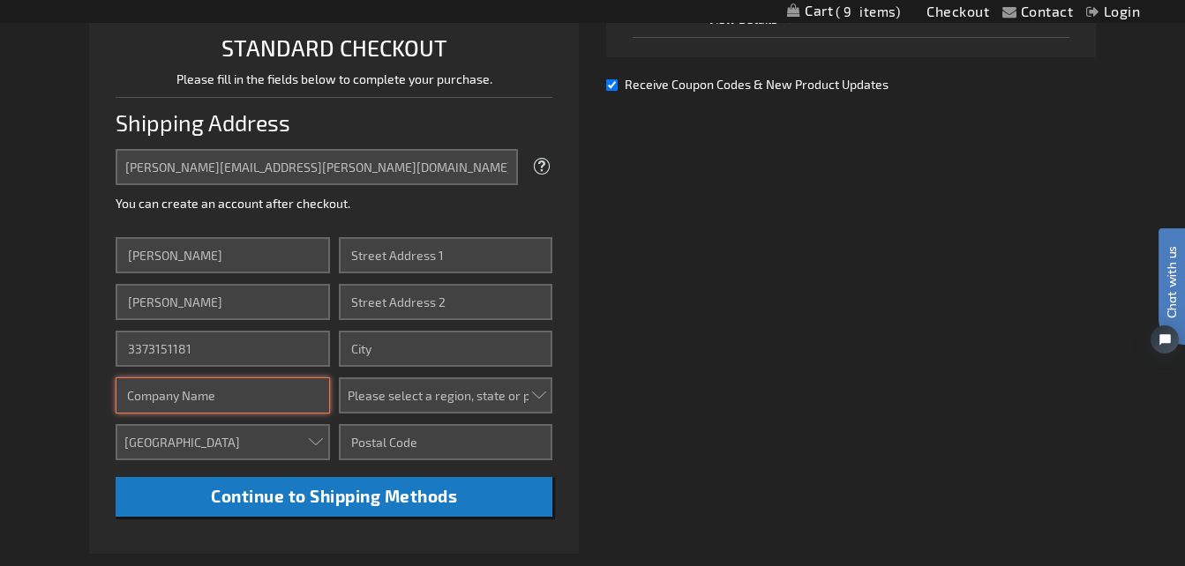
type input "CRO Pizza LLC DBA Domino's #5267"
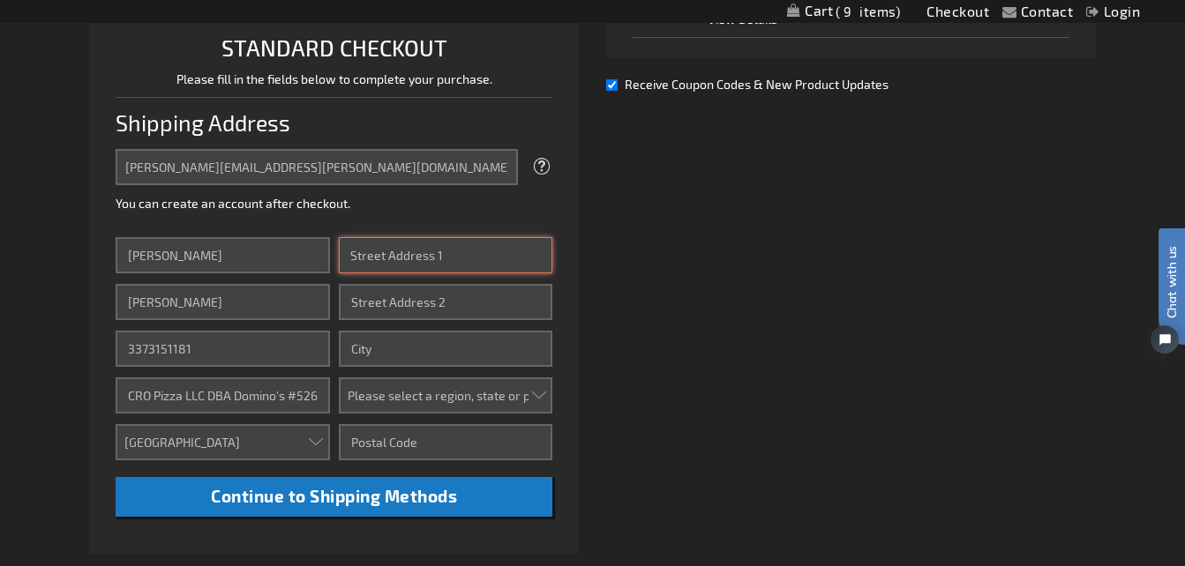
type input "2018 [PERSON_NAME] Memorial Dr"
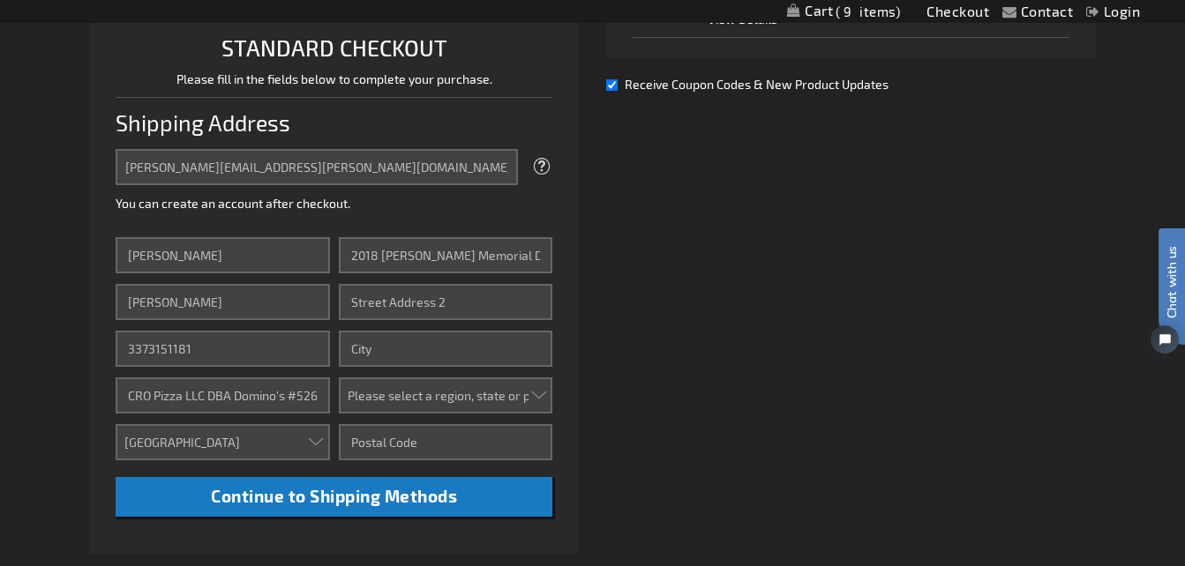
type input "Lake Charles"
select select "28"
type input "70601"
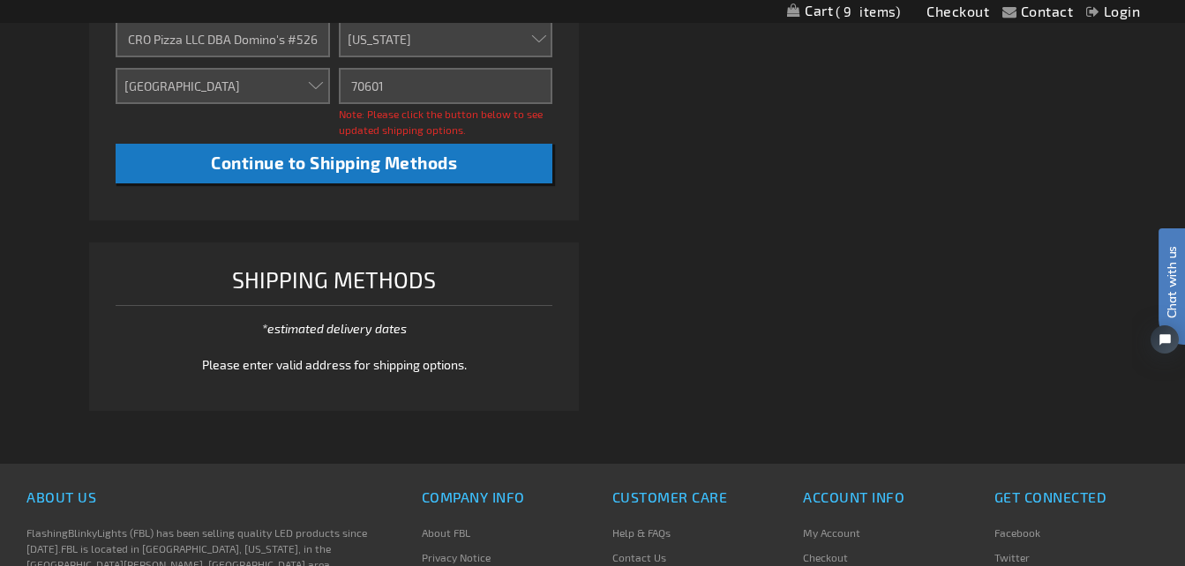
scroll to position [684, 0]
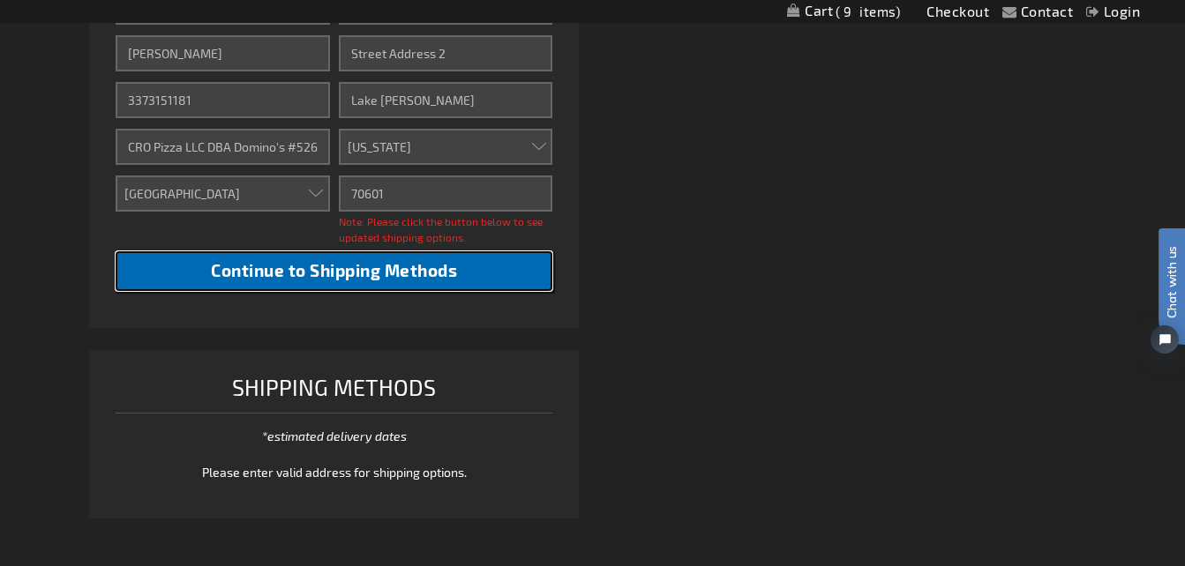
click at [343, 277] on span "Continue to Shipping Methods" at bounding box center [334, 270] width 246 height 20
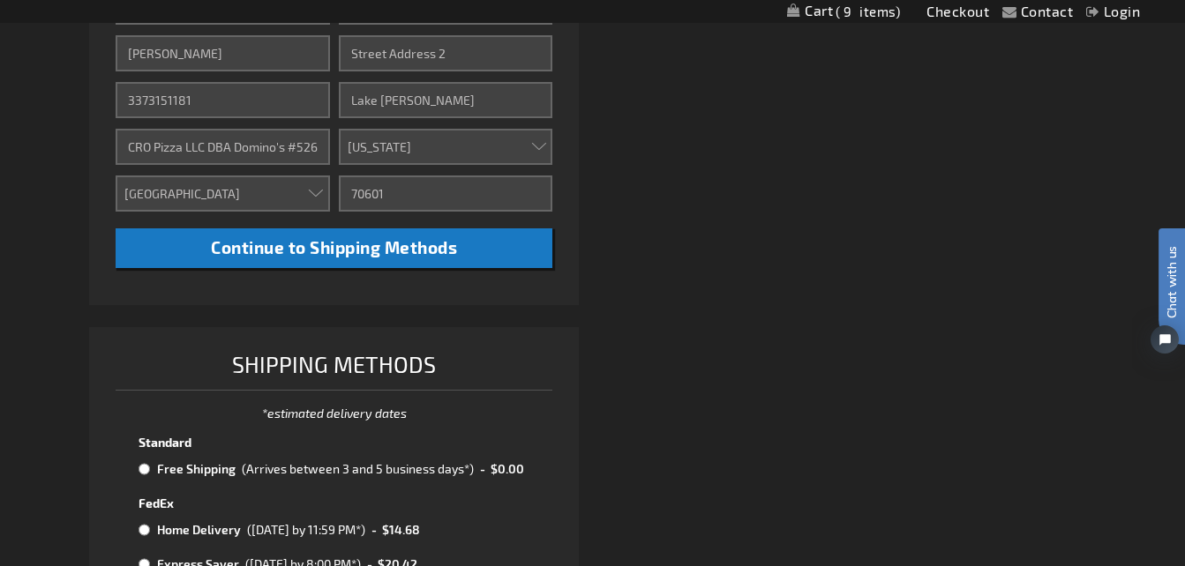
click at [141, 467] on input "radio" at bounding box center [143, 469] width 11 height 14
radio input "true"
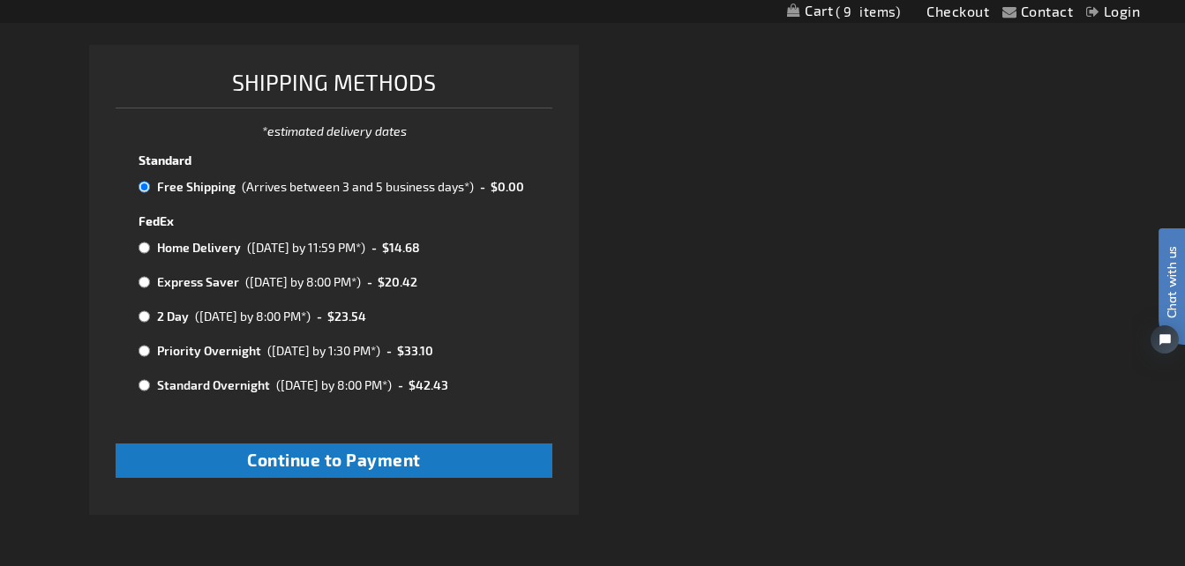
scroll to position [1037, 0]
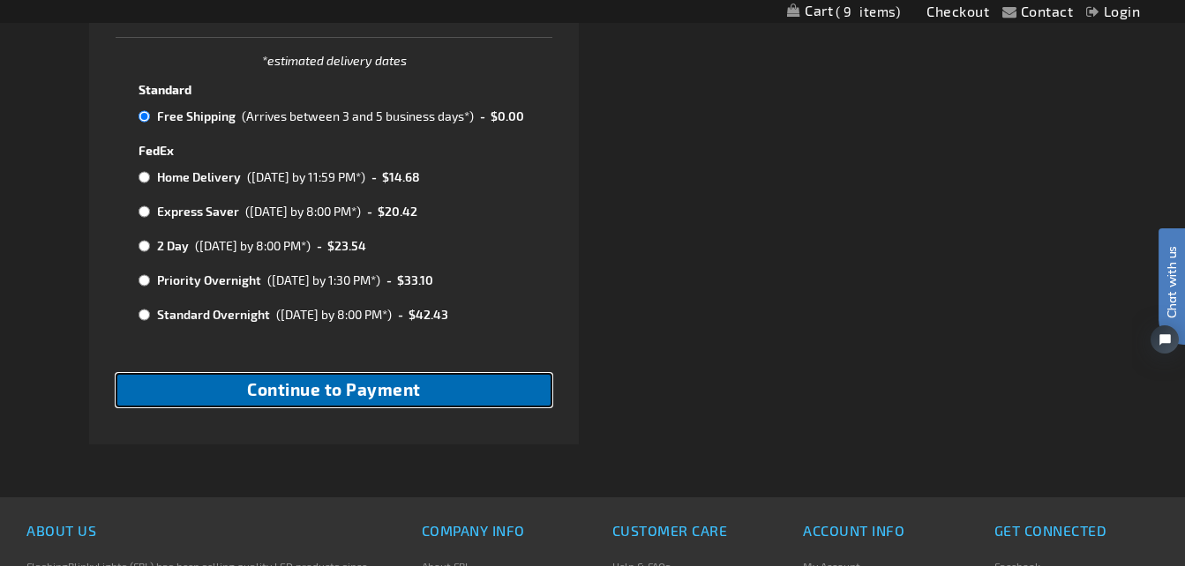
click at [331, 389] on span "Continue to Payment" at bounding box center [334, 389] width 174 height 20
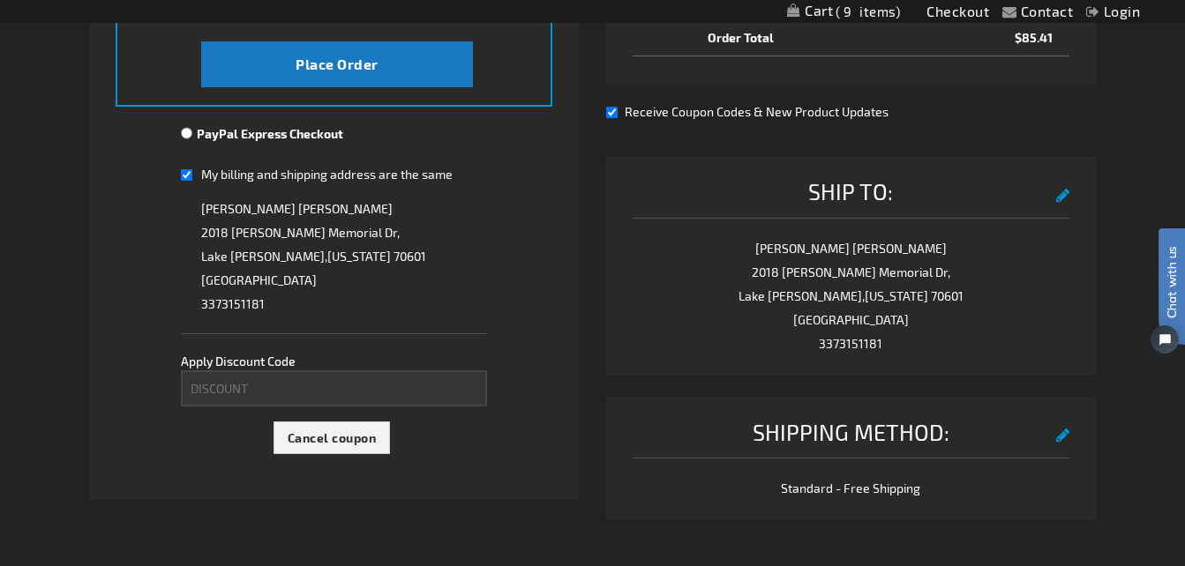
scroll to position [600, 0]
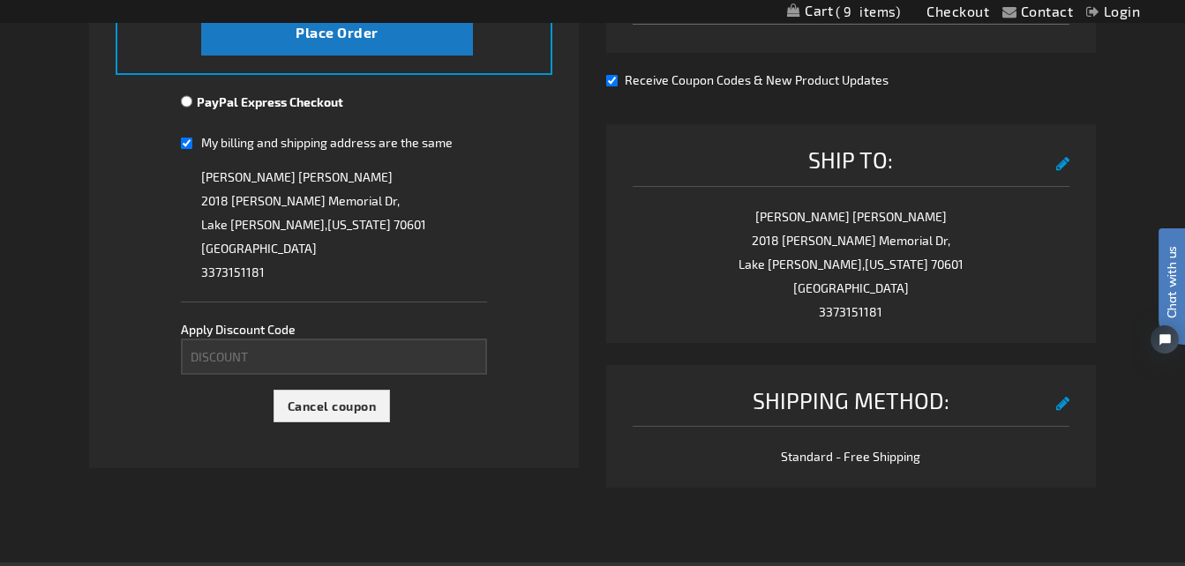
click at [184, 146] on input "My billing and shipping address are the same" at bounding box center [186, 143] width 11 height 36
checkbox input "false"
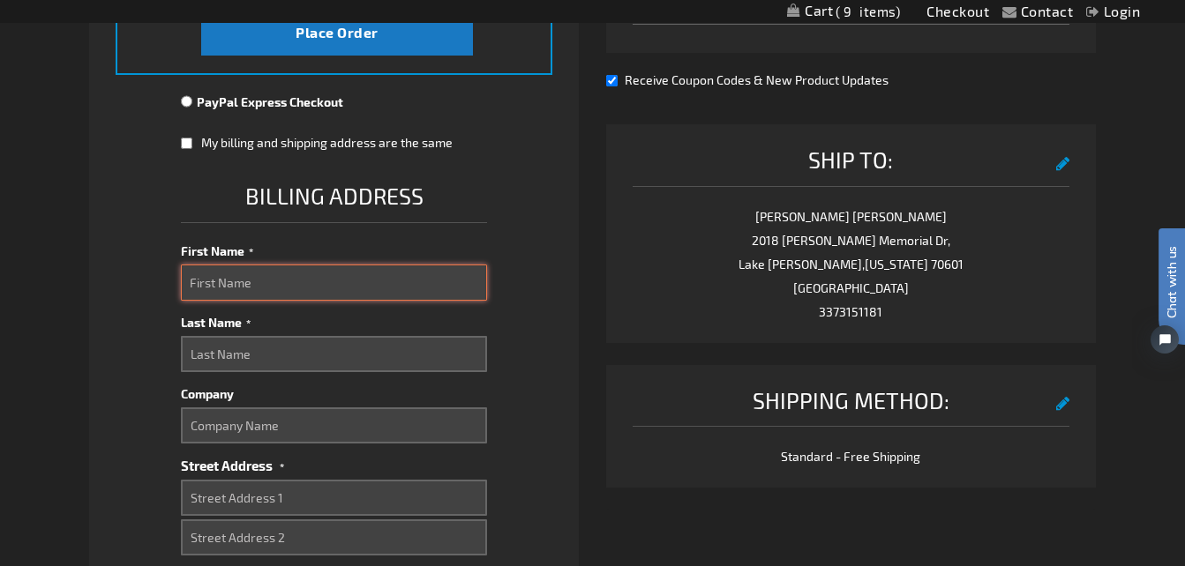
click at [209, 288] on input "First Name" at bounding box center [334, 283] width 306 height 36
type input "Daniel"
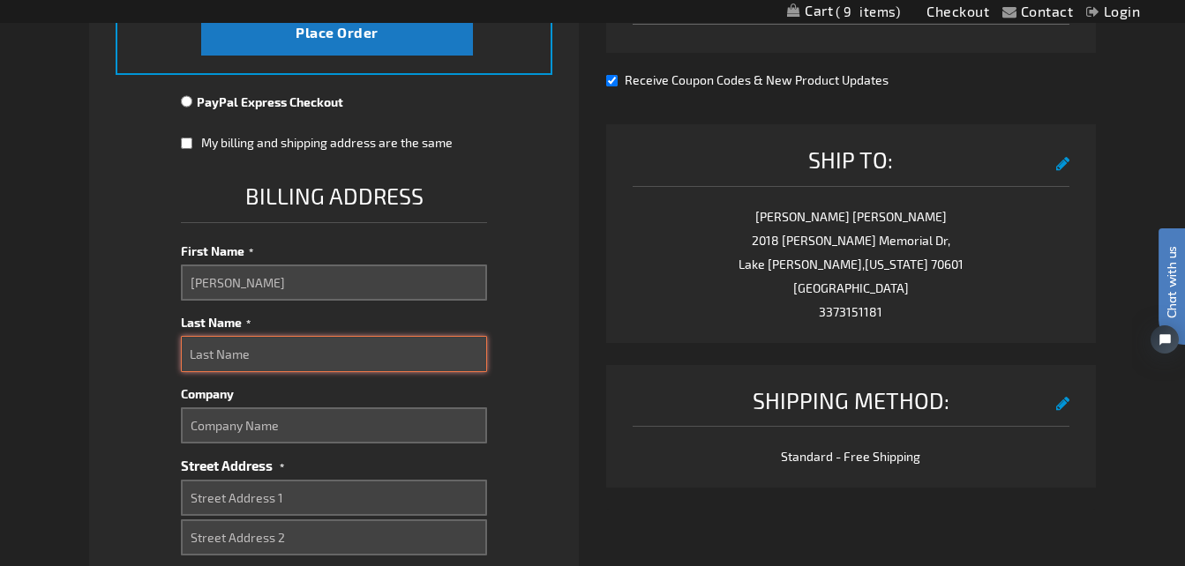
type input "Felix"
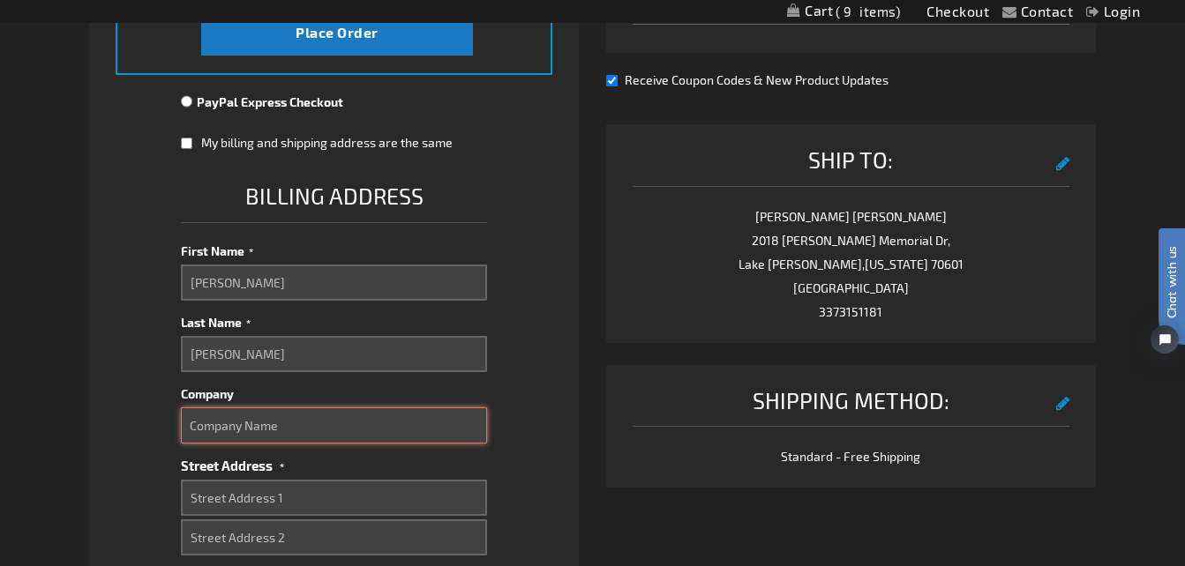
type input "Cro Pizza LLC"
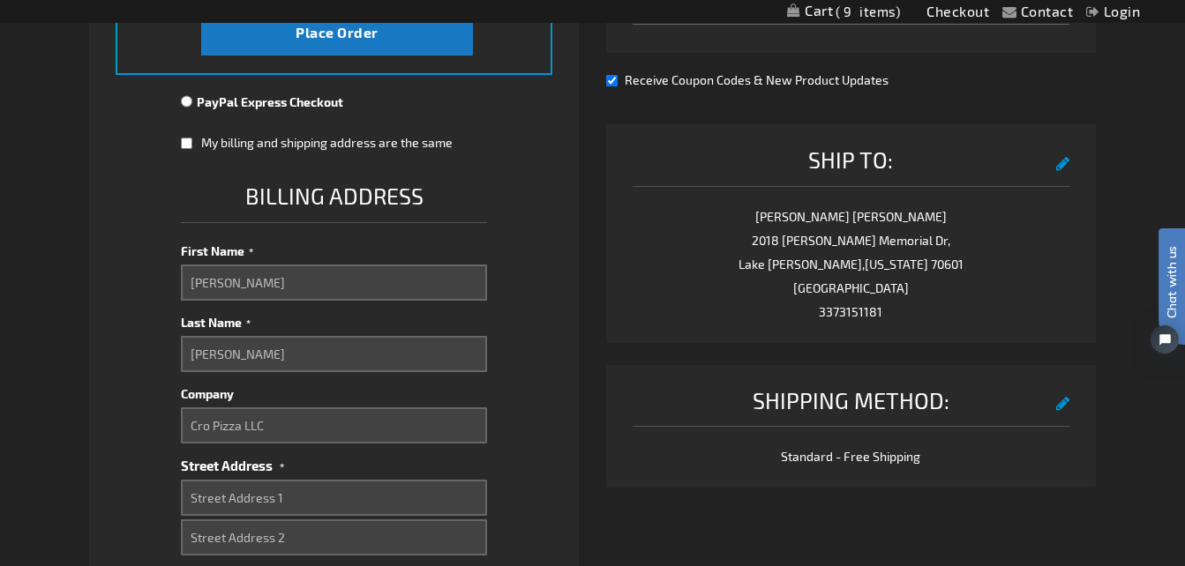
type input "106 Beranda St"
type input "212"
select select "28"
type input "Lafayette"
type input "70501"
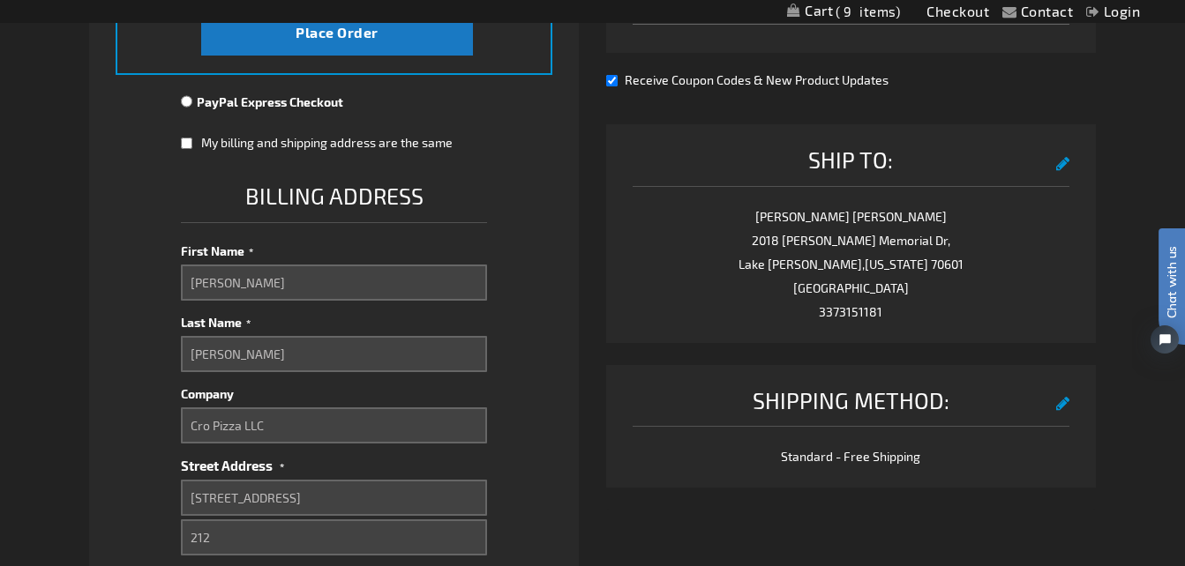
type input "3373151181"
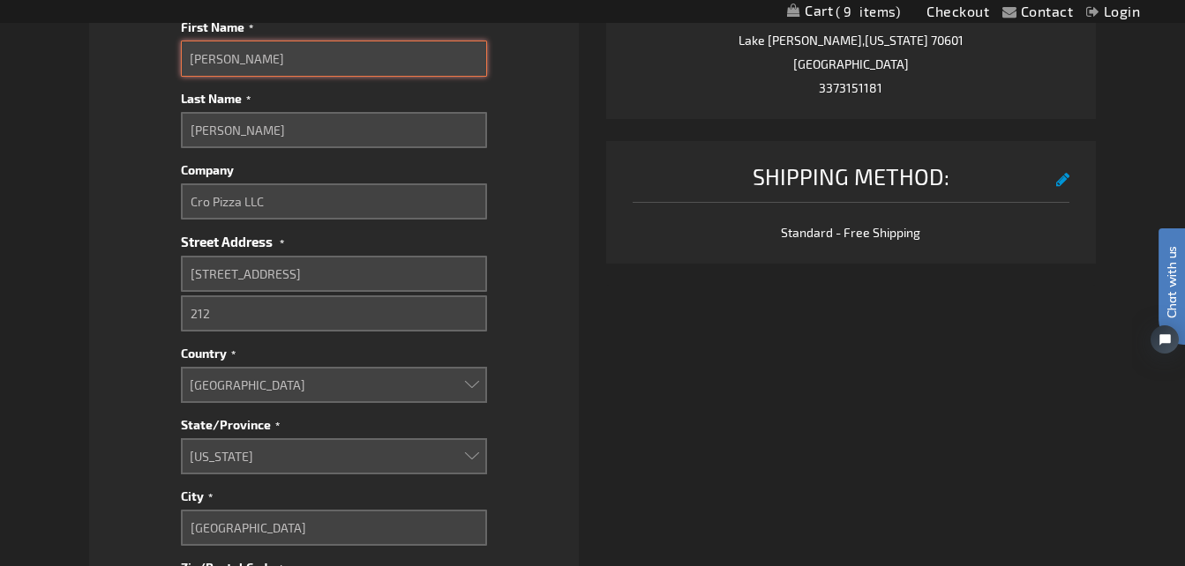
scroll to position [895, 0]
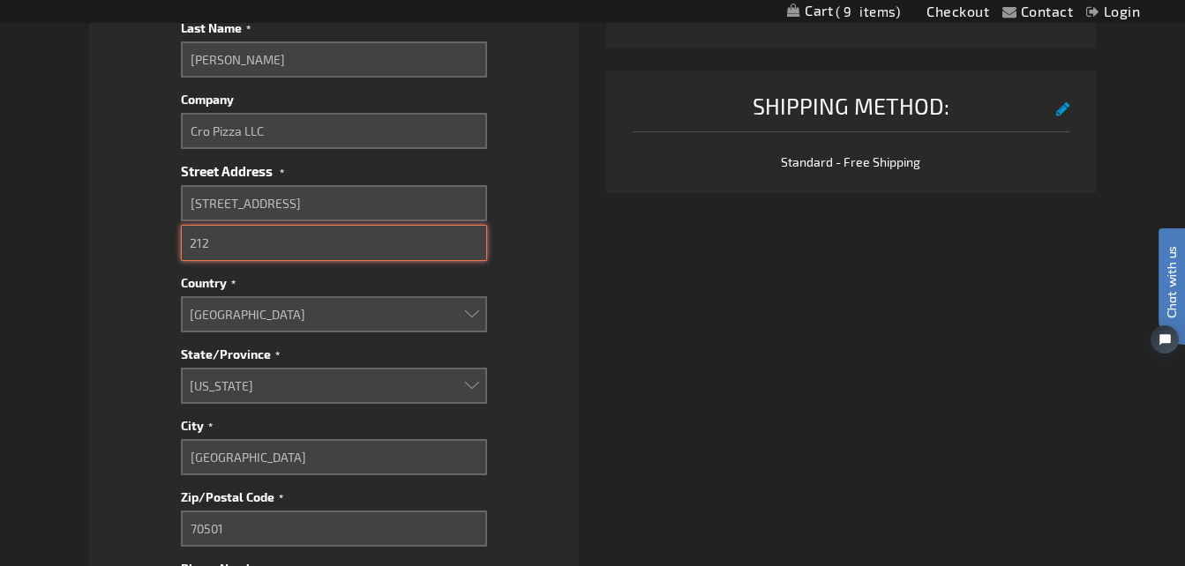
drag, startPoint x: 240, startPoint y: 247, endPoint x: 116, endPoint y: 247, distance: 123.5
click at [116, 247] on fieldset "Payment Information Payment Method Credit Card Credit Card Information" at bounding box center [335, 110] width 438 height 1449
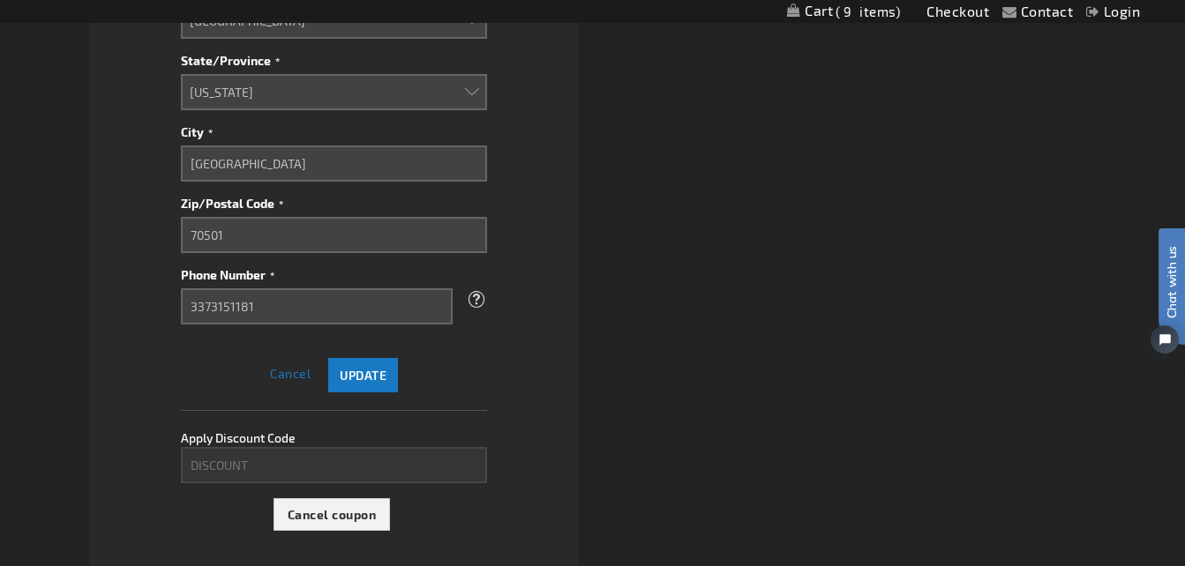
scroll to position [1282, 0]
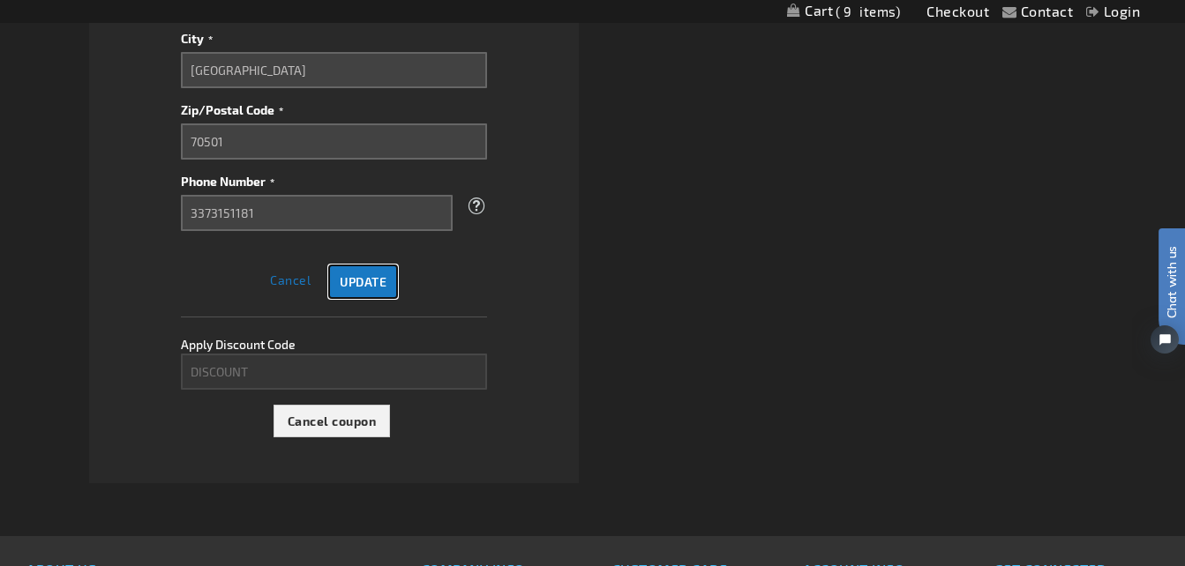
click at [363, 288] on span "Update" at bounding box center [363, 281] width 47 height 15
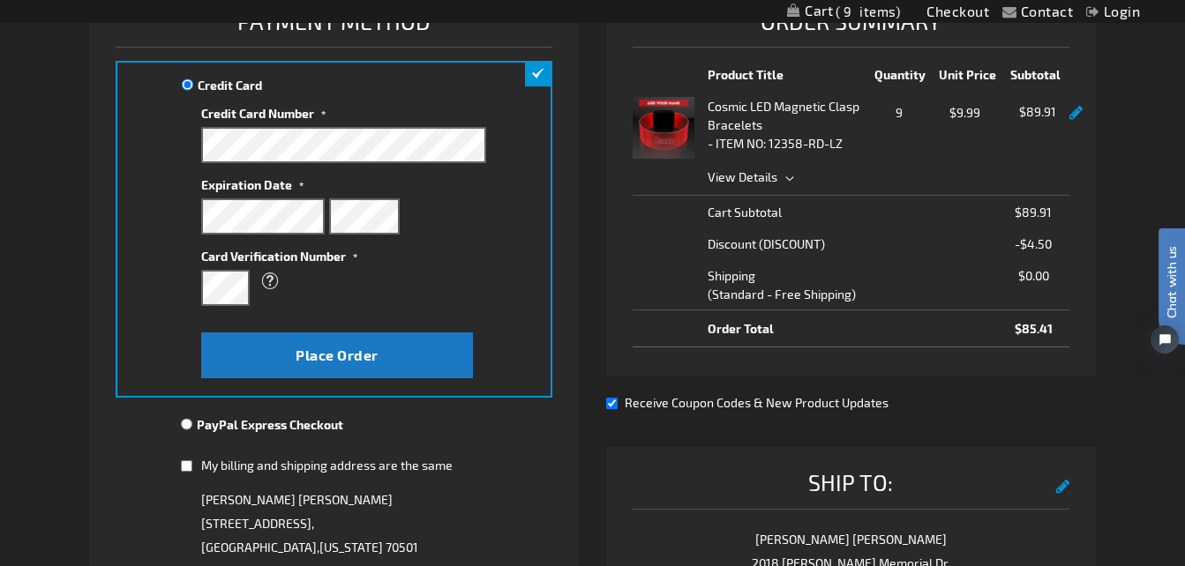
scroll to position [286, 0]
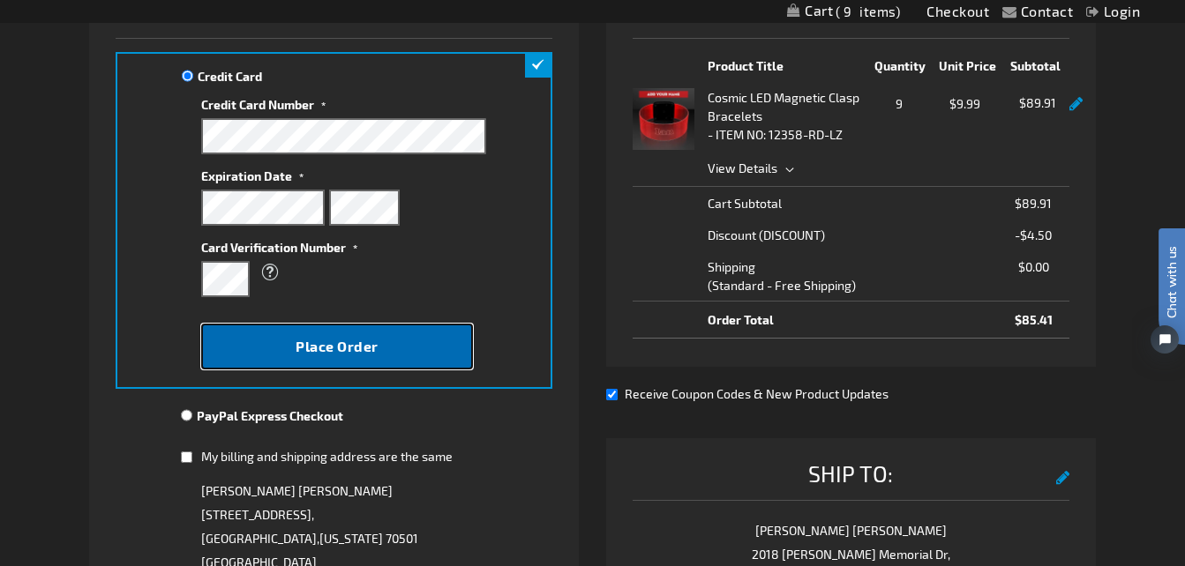
click at [317, 349] on span "Place Order" at bounding box center [337, 346] width 83 height 17
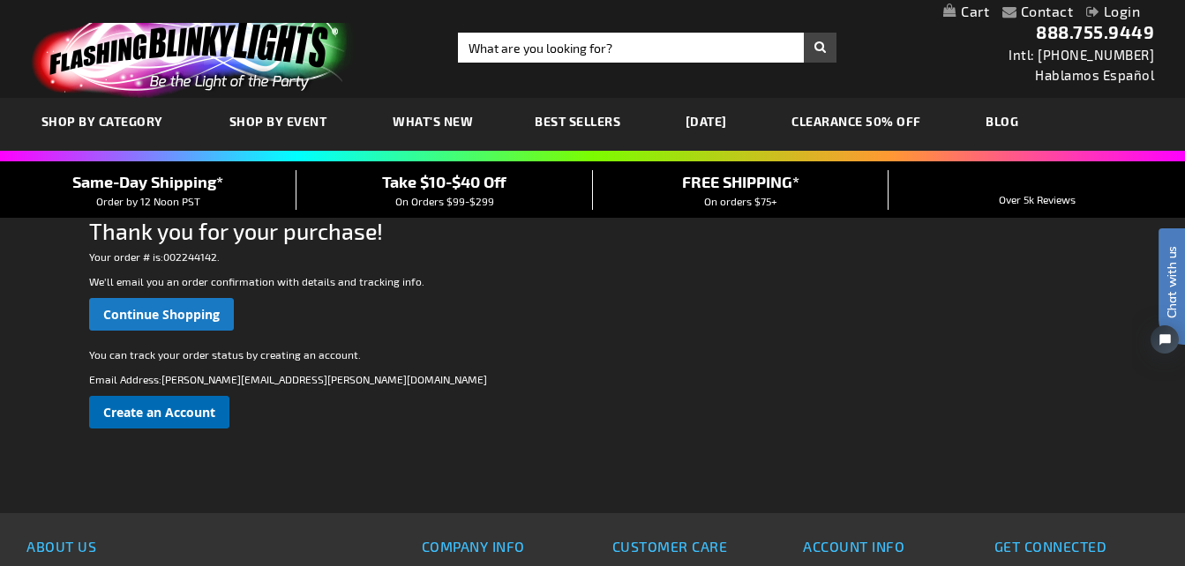
click at [146, 413] on span "Create an Account" at bounding box center [159, 412] width 112 height 17
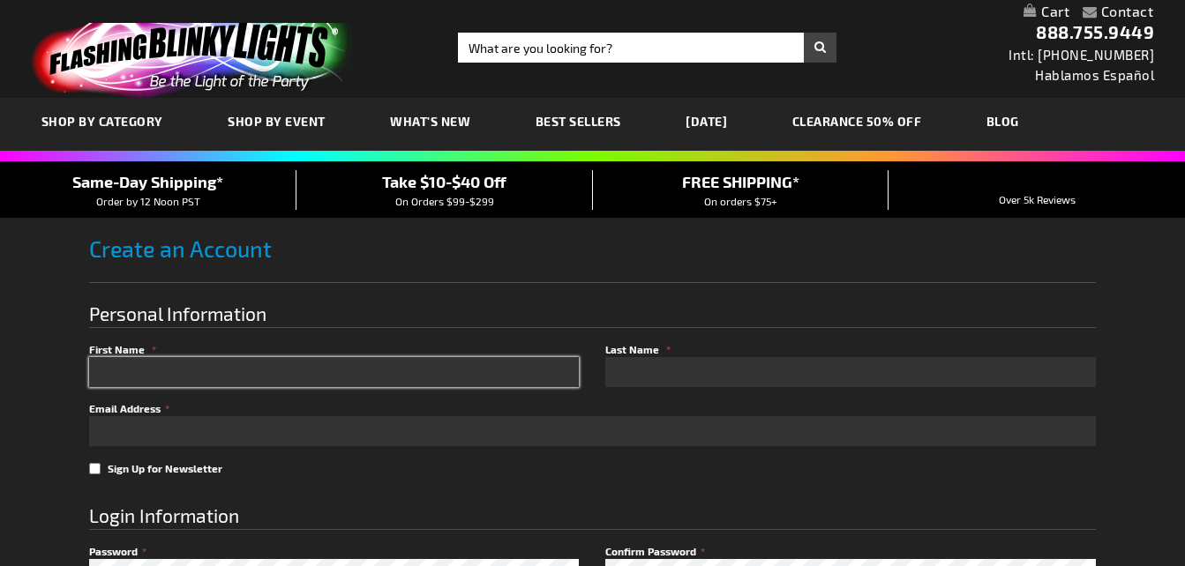
click at [125, 383] on input "First Name" at bounding box center [334, 372] width 490 height 30
type input "[PERSON_NAME]"
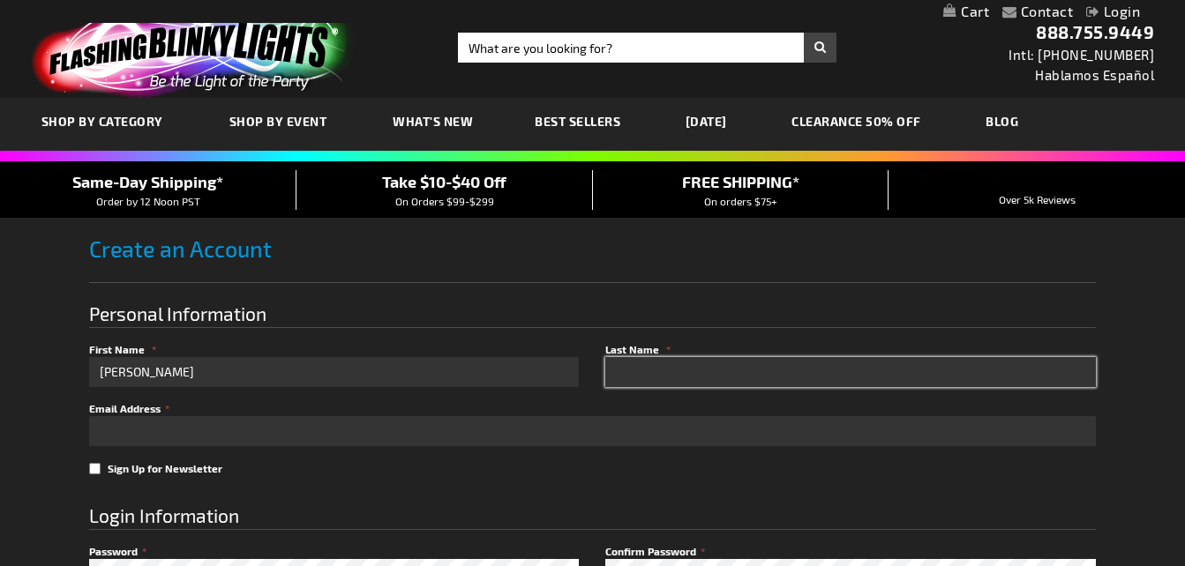
type input "[PERSON_NAME]"
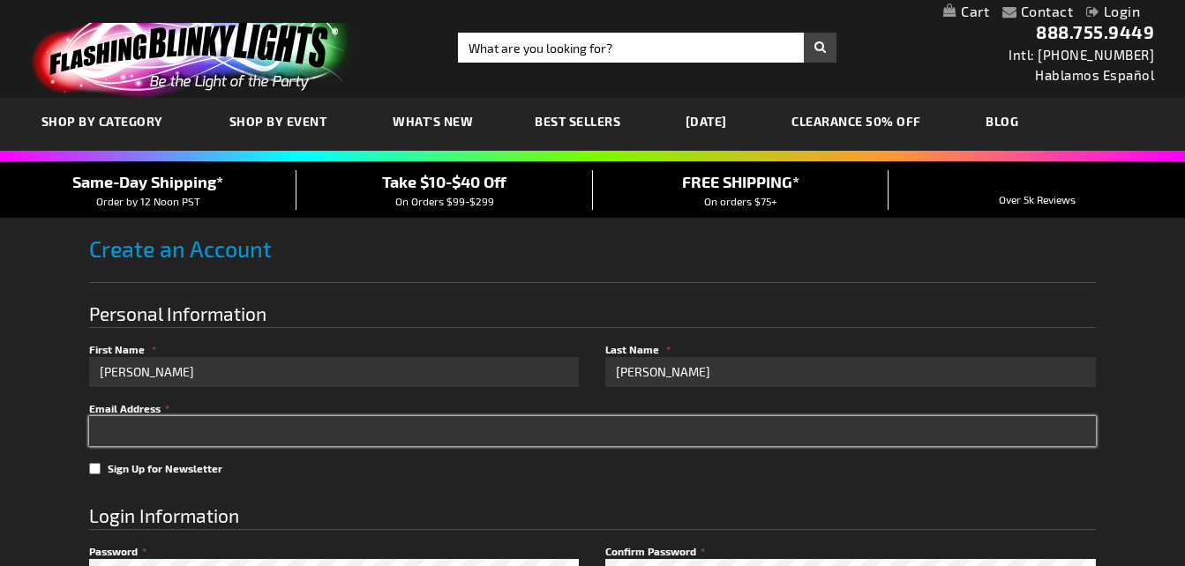
type input "[PERSON_NAME][EMAIL_ADDRESS][PERSON_NAME][DOMAIN_NAME]"
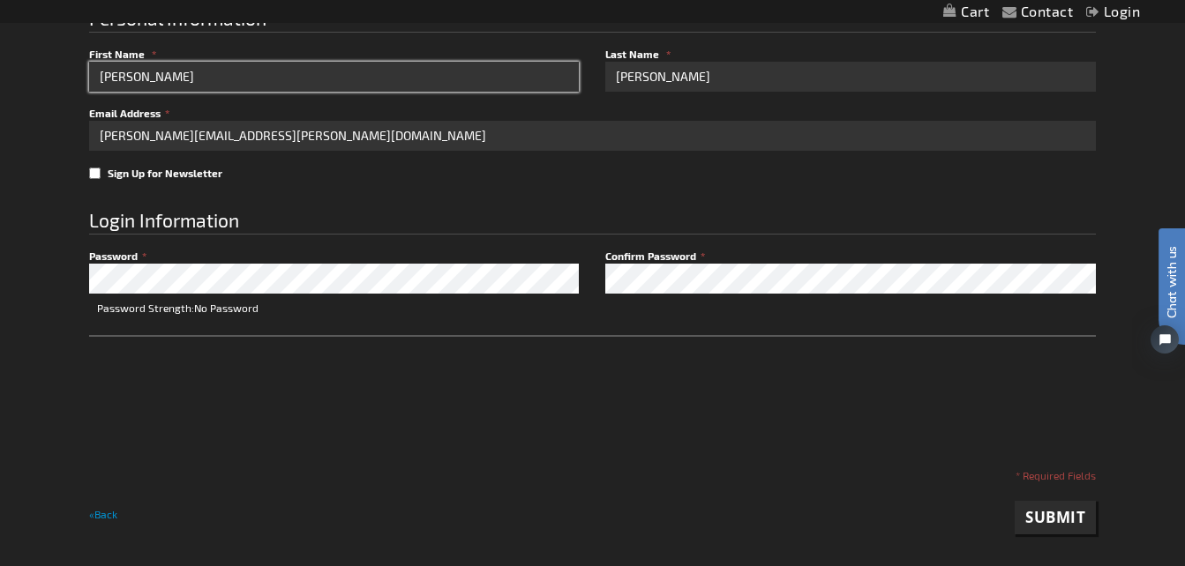
scroll to position [330, 0]
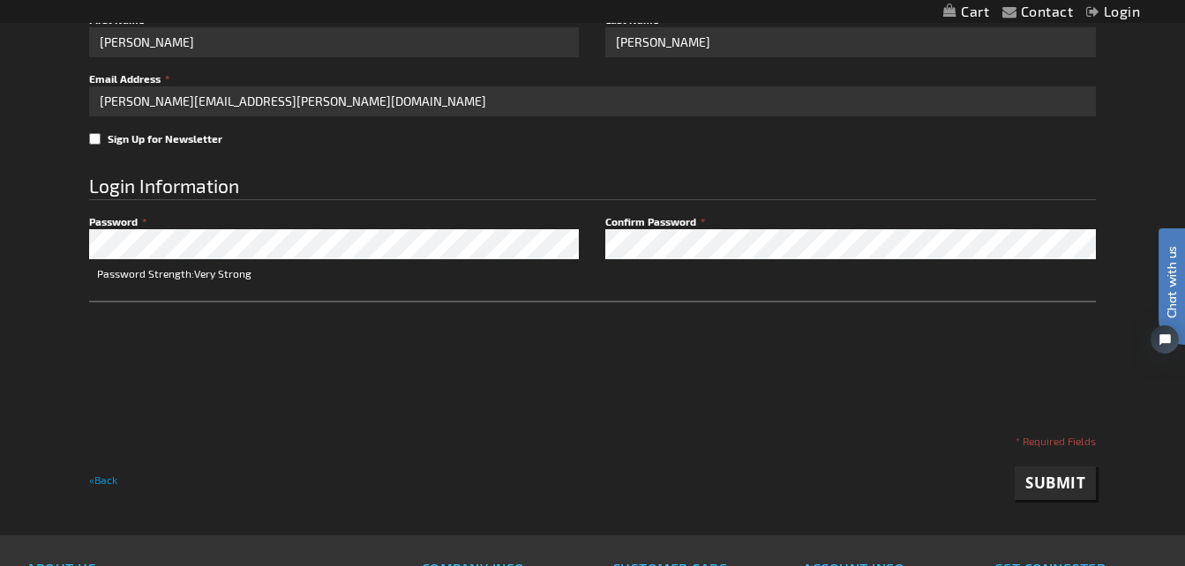
checkbox input "true"
click at [1055, 490] on span "Submit" at bounding box center [1055, 483] width 60 height 20
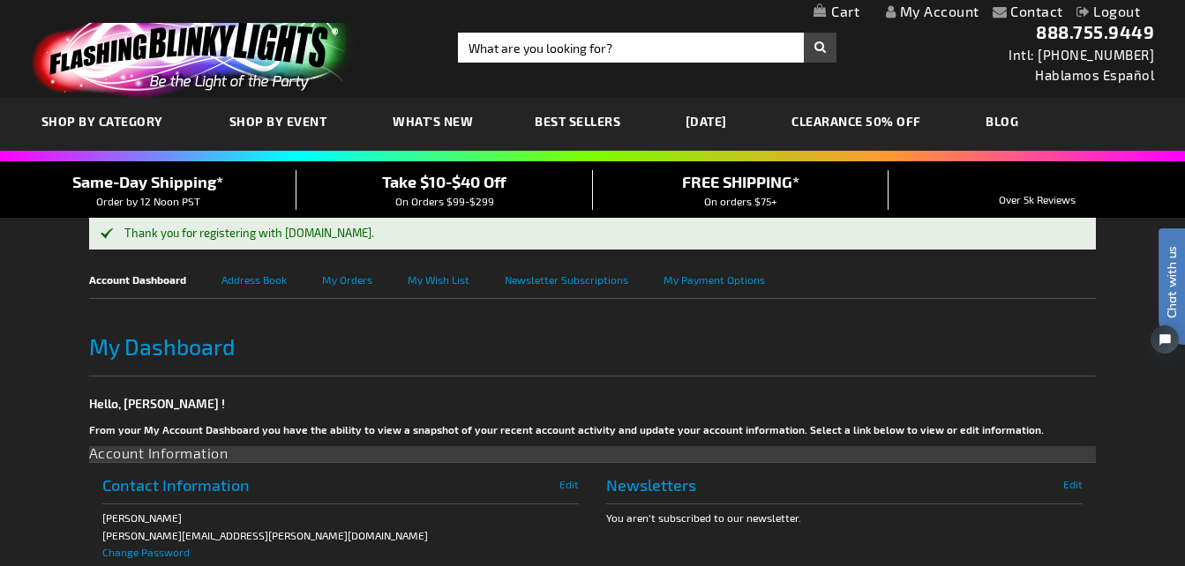
click at [1117, 11] on link "Logout" at bounding box center [1108, 11] width 64 height 17
